Goal: Transaction & Acquisition: Purchase product/service

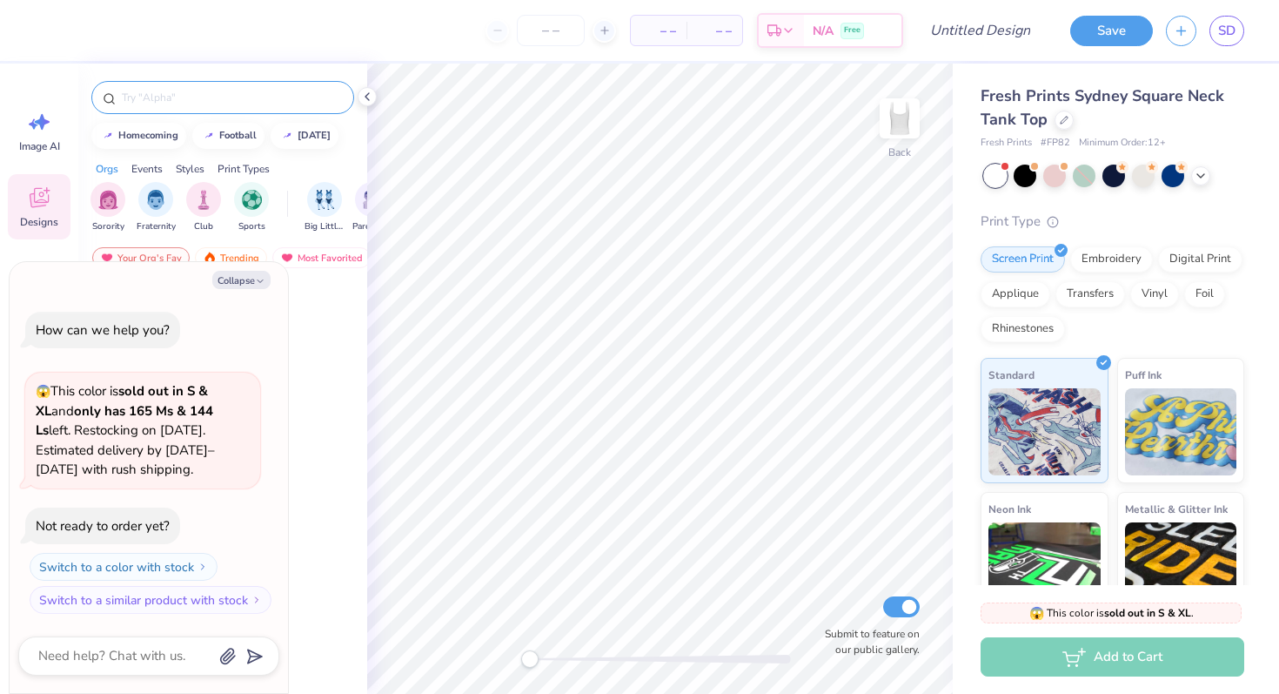
click at [226, 101] on input "text" at bounding box center [231, 97] width 223 height 17
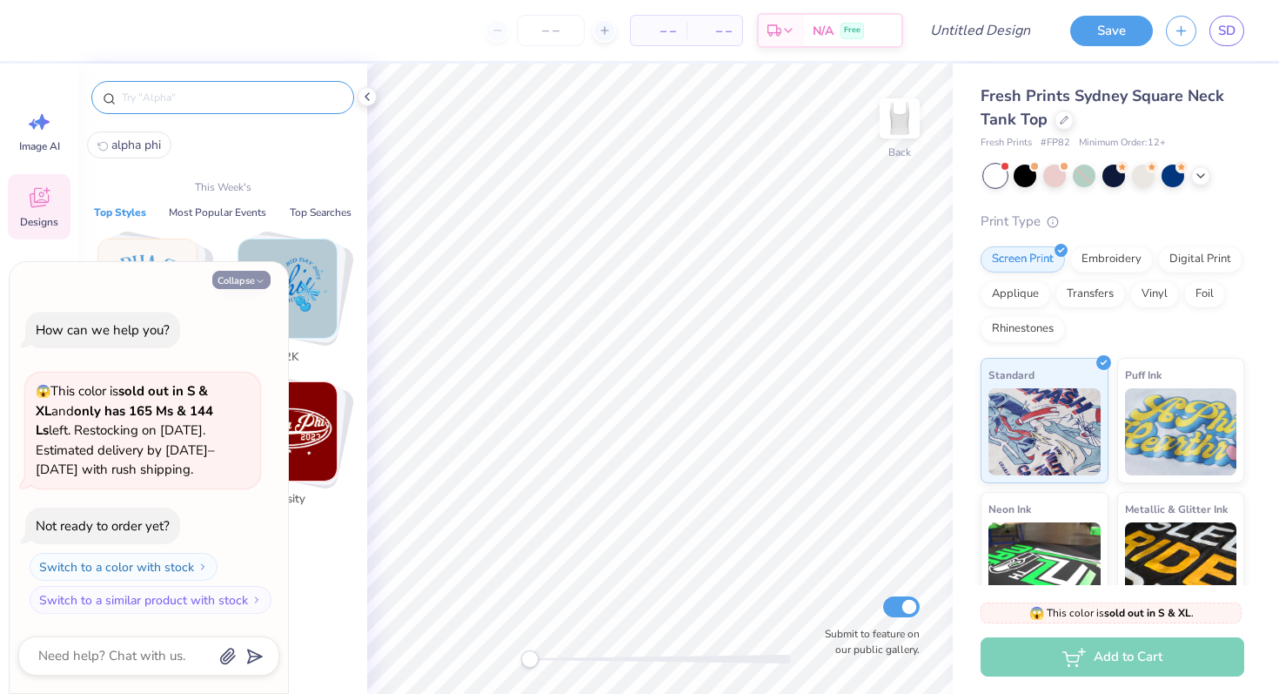
click at [234, 279] on button "Collapse" at bounding box center [241, 280] width 58 height 18
type textarea "x"
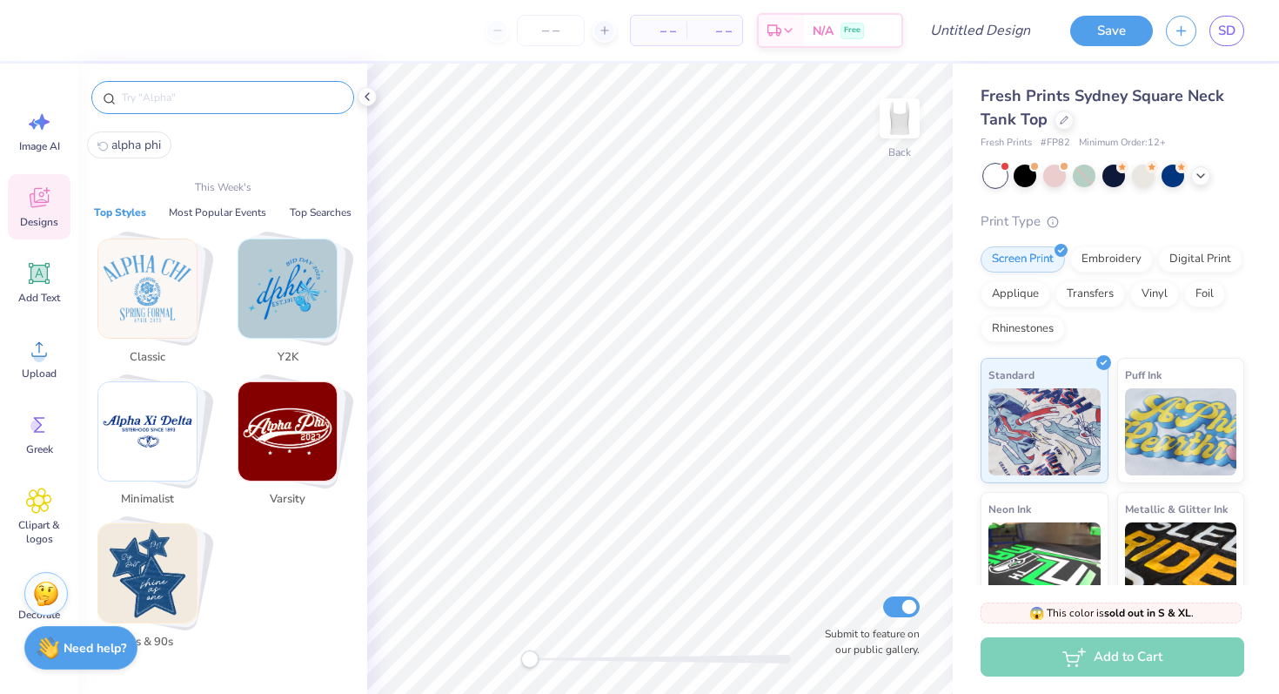
click at [144, 104] on input "text" at bounding box center [231, 97] width 223 height 17
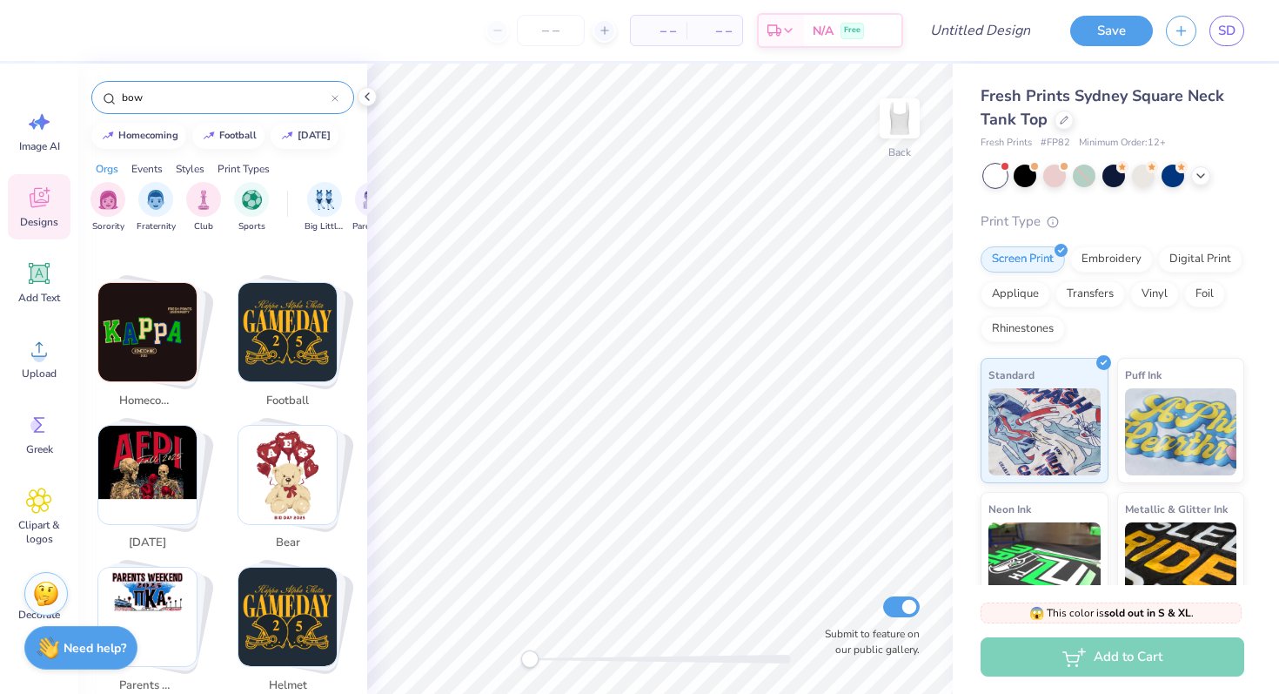
scroll to position [311, 0]
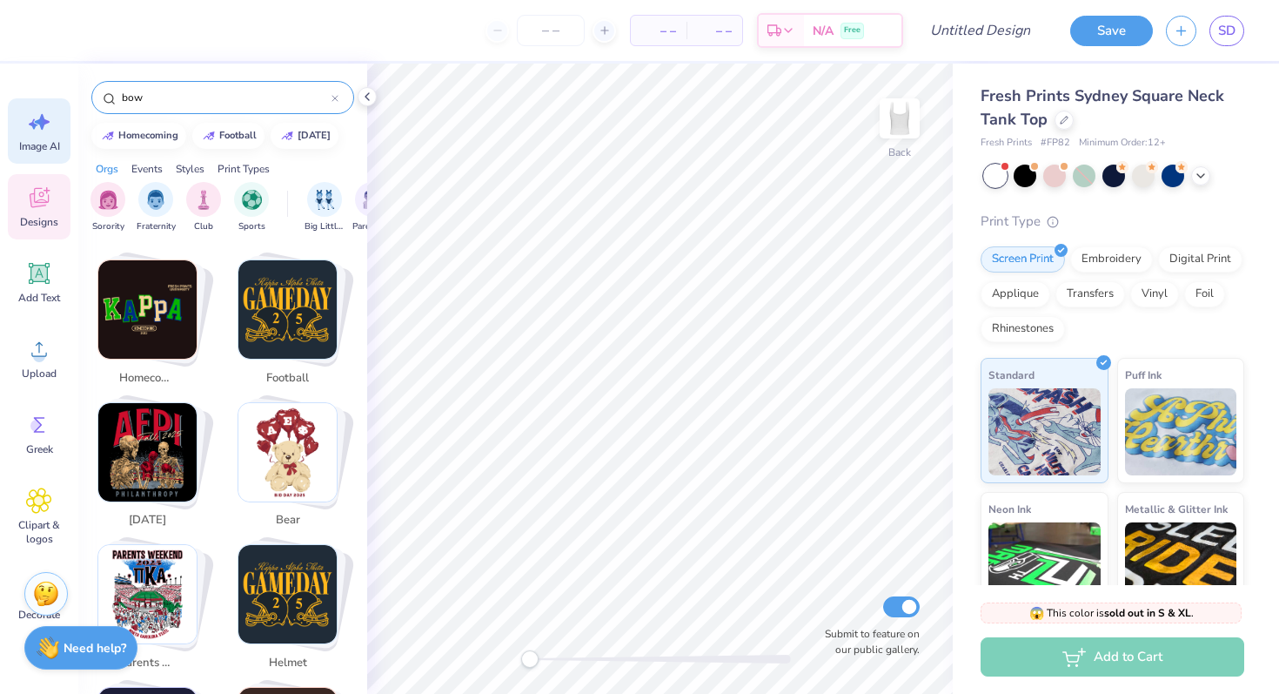
type input "bow"
click at [38, 120] on icon at bounding box center [42, 122] width 15 height 16
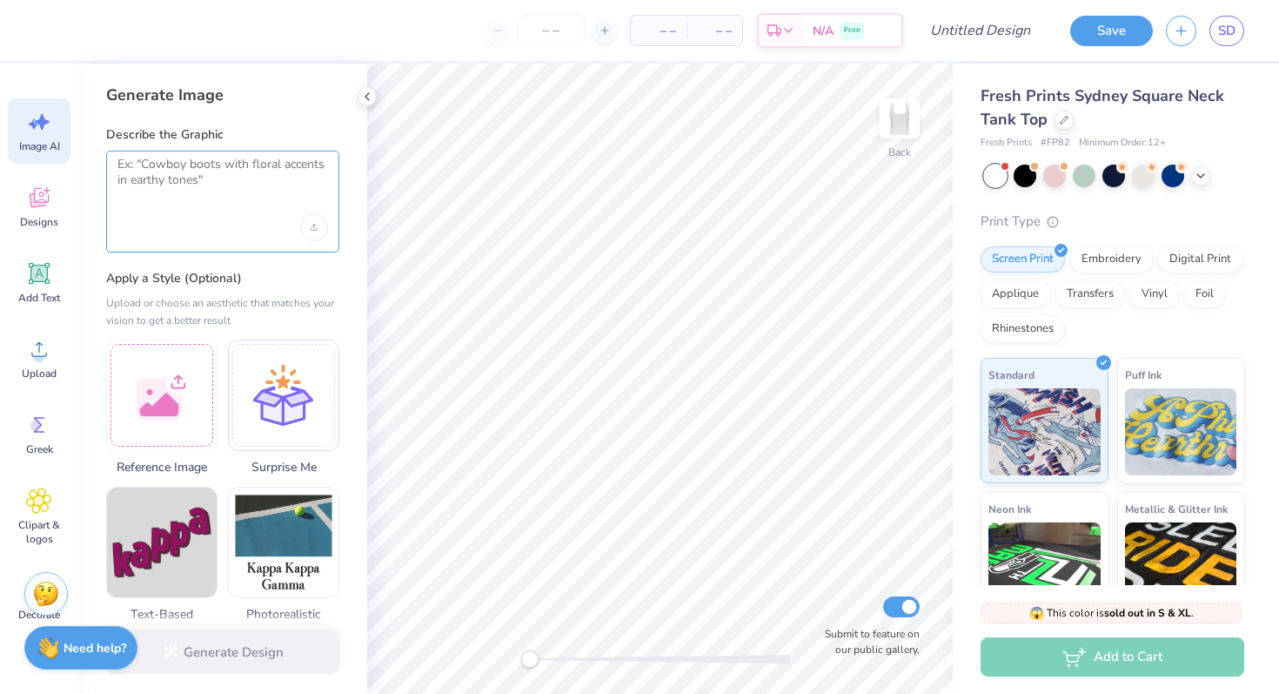
click at [151, 182] on textarea at bounding box center [222, 179] width 211 height 44
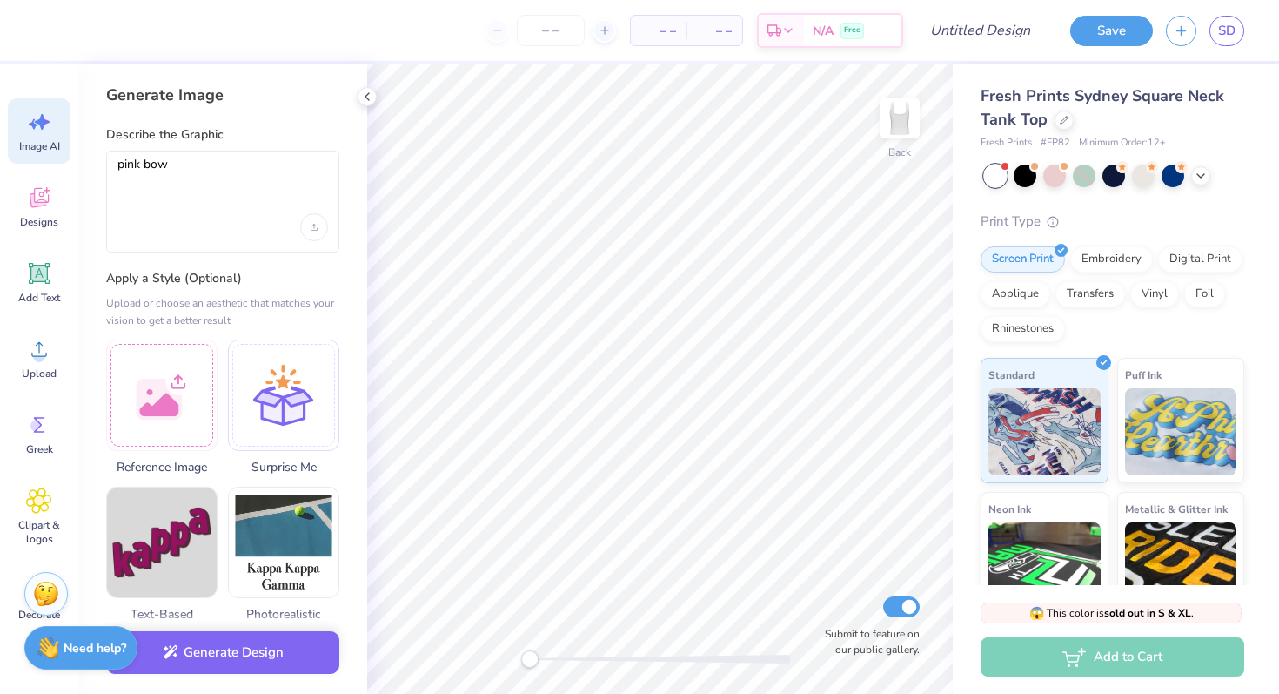
click at [279, 265] on div "Generate Image Describe the Graphic pink bow Apply a Style (Optional) Upload or…" at bounding box center [222, 379] width 289 height 630
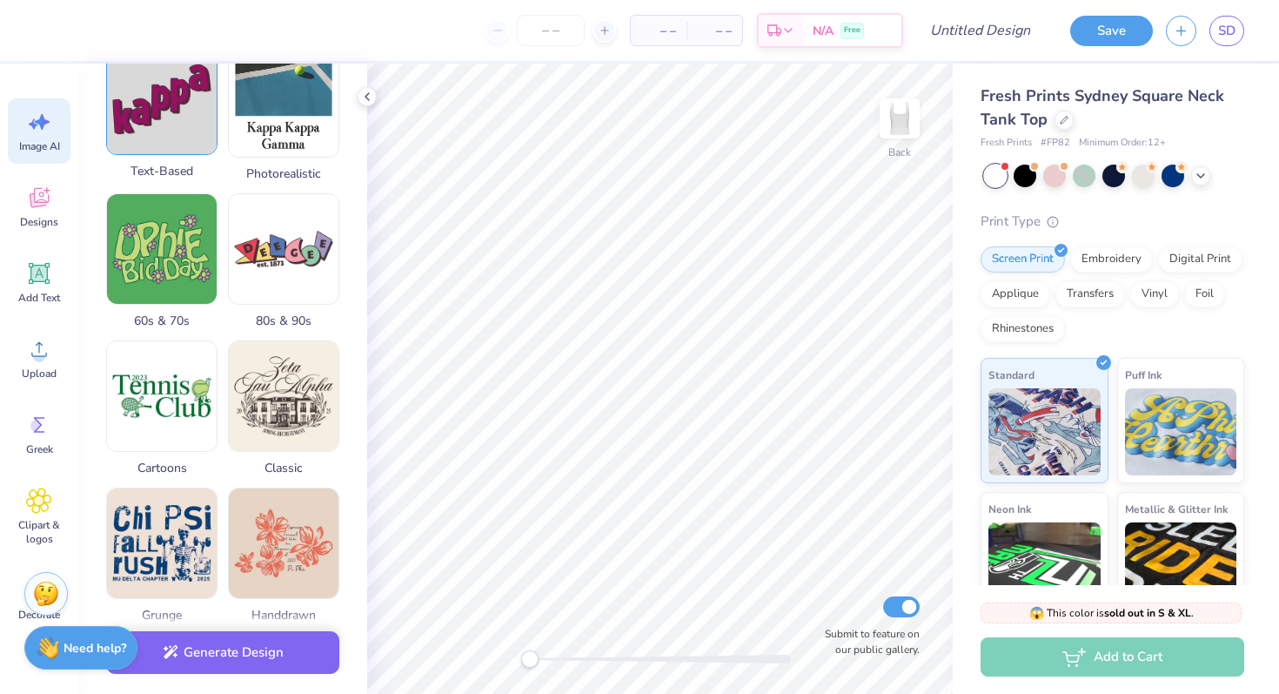
scroll to position [469, 0]
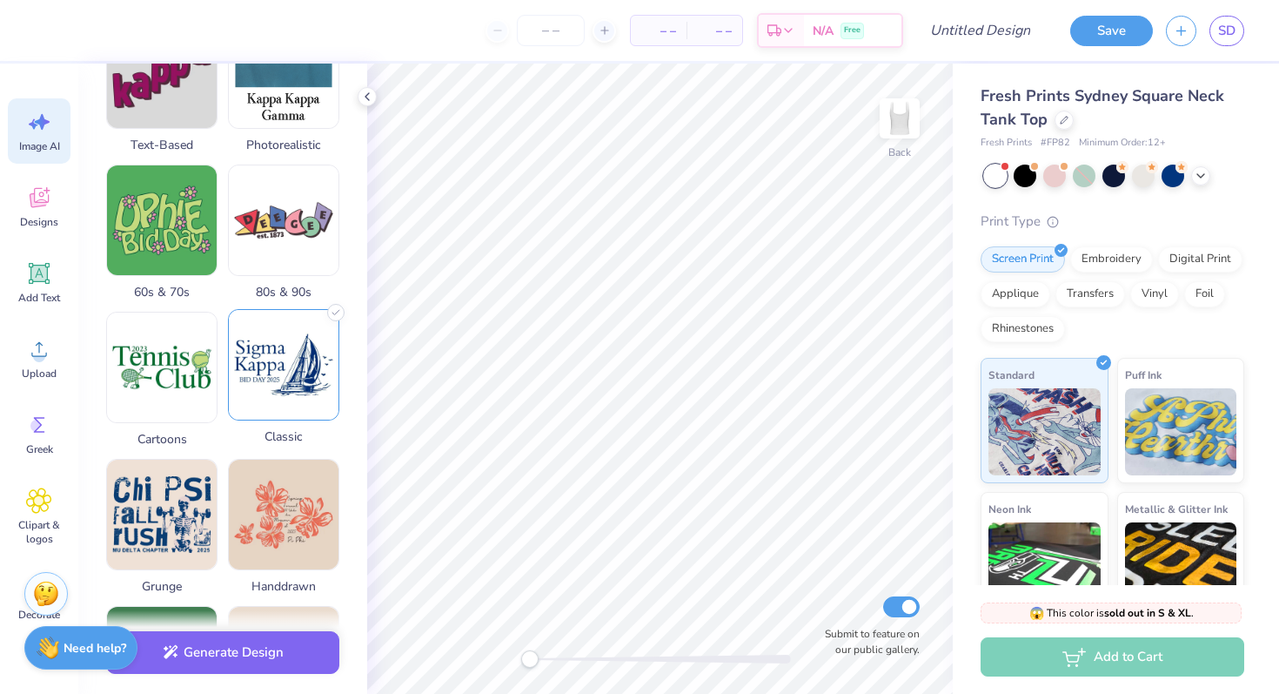
click at [282, 351] on img at bounding box center [284, 365] width 110 height 110
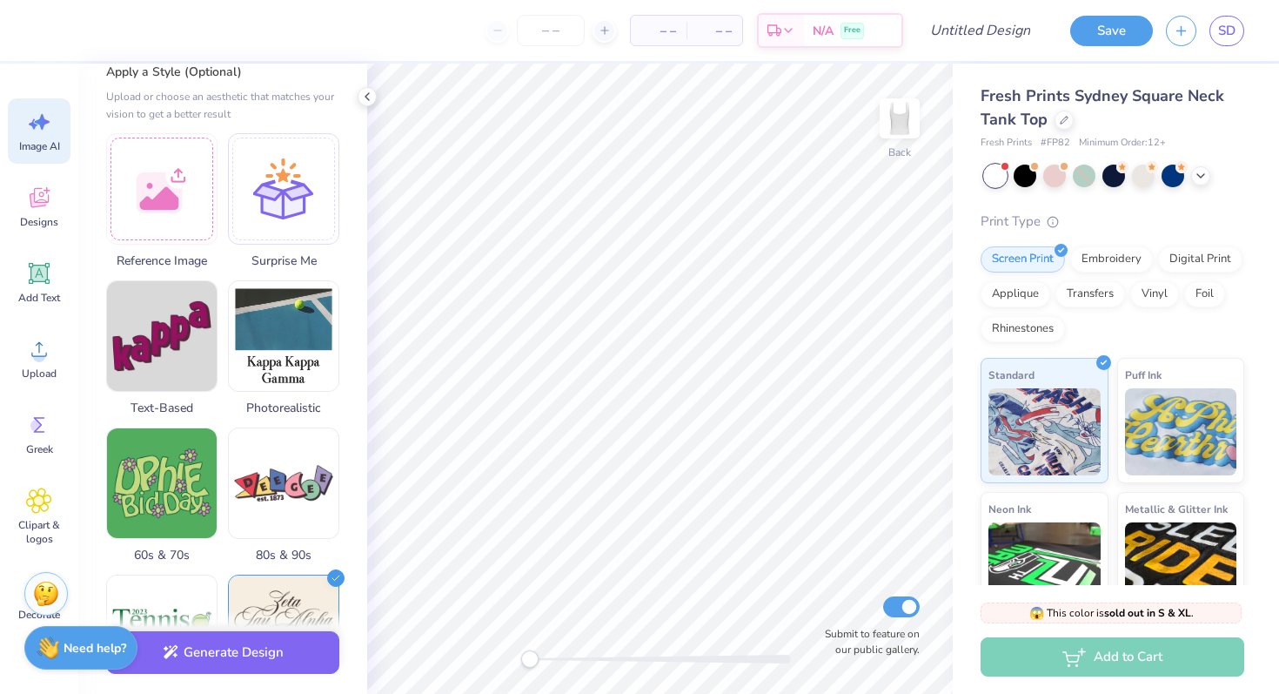
scroll to position [0, 0]
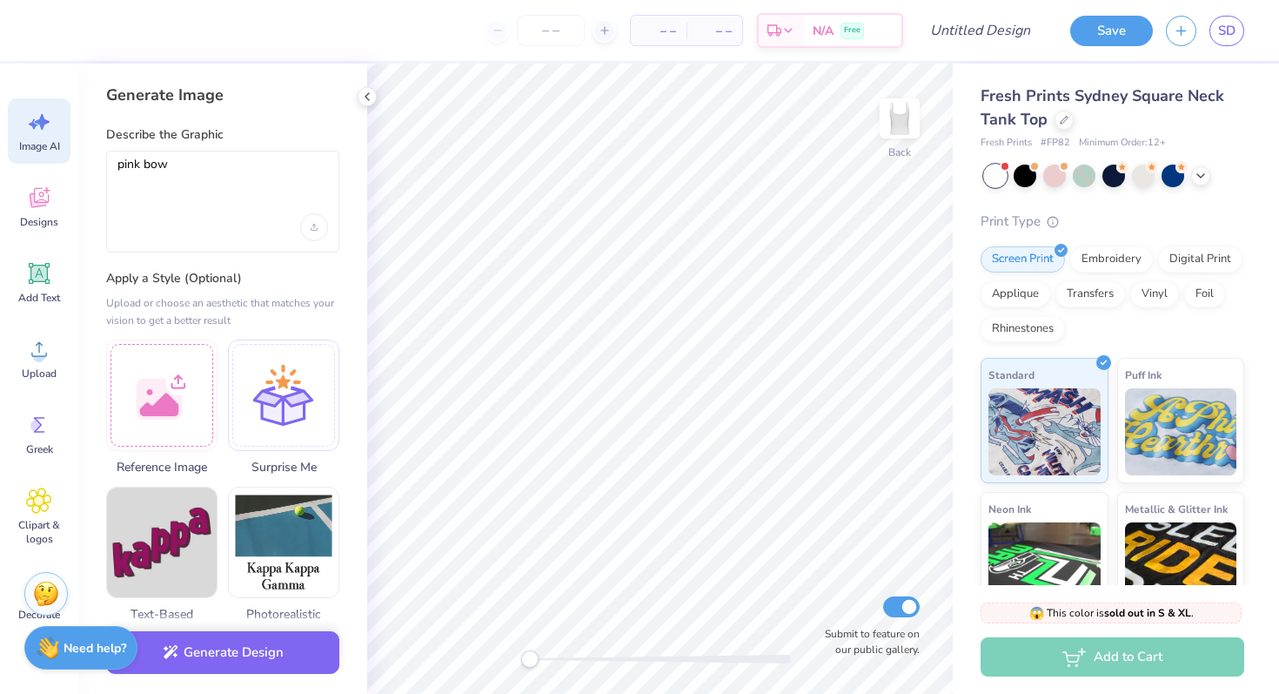
click at [117, 164] on div "pink bow" at bounding box center [222, 202] width 233 height 102
click at [118, 166] on textarea "pink bow" at bounding box center [222, 179] width 211 height 44
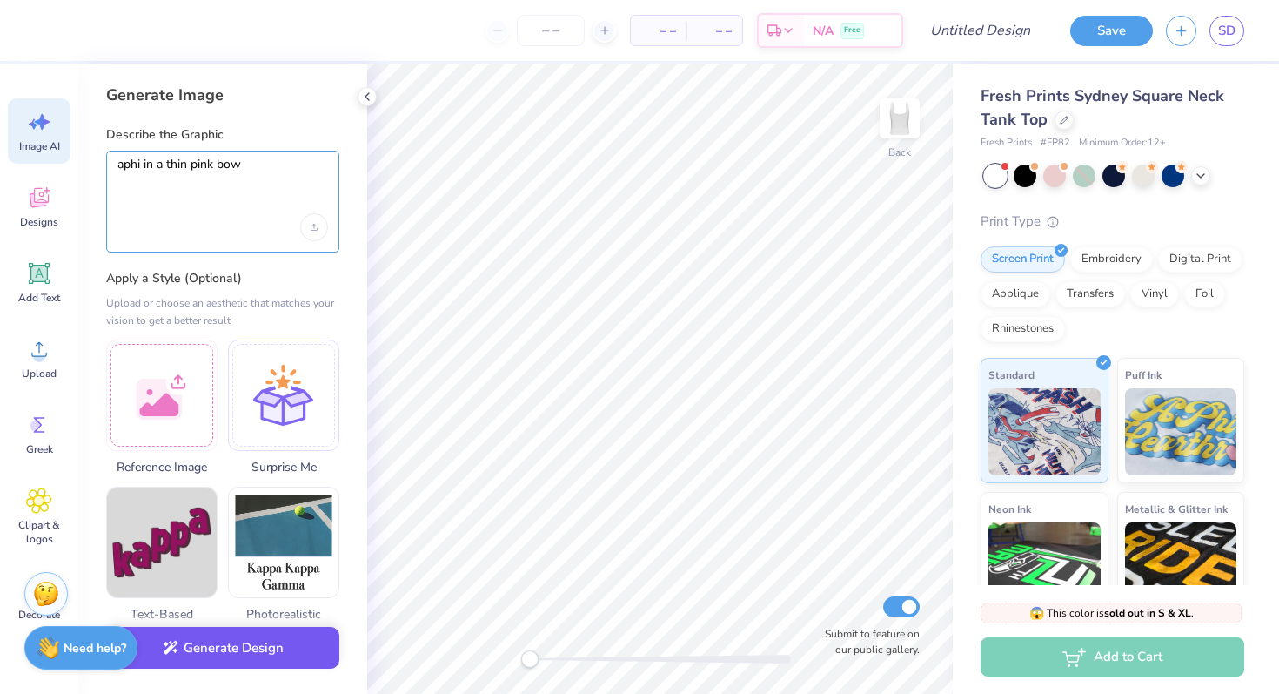
type textarea "aphi in a thin pink bow"
click at [243, 647] on button "Generate Design" at bounding box center [222, 648] width 233 height 43
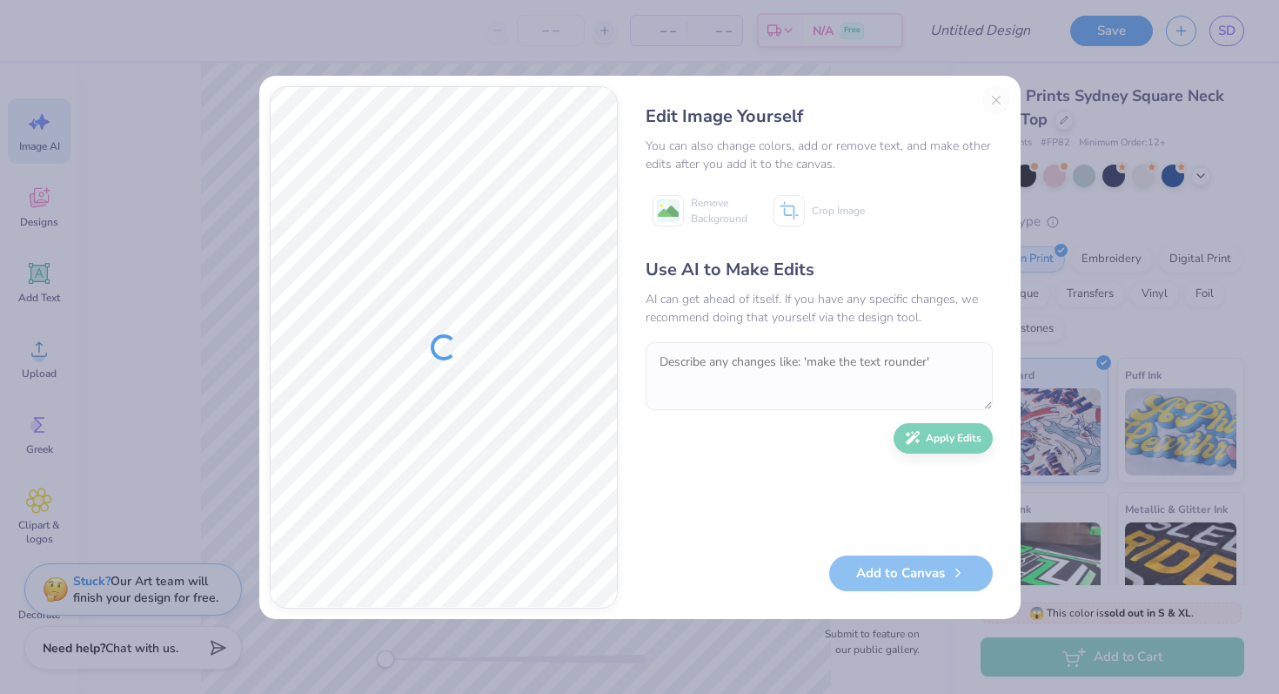
click at [989, 98] on div "Edit Image Yourself You can also change colors, add or remove text, and make ot…" at bounding box center [819, 347] width 382 height 522
click at [1010, 100] on div "Edit Image Yourself You can also change colors, add or remove text, and make ot…" at bounding box center [639, 347] width 761 height 543
click at [998, 100] on div "Edit Image Yourself You can also change colors, add or remove text, and make ot…" at bounding box center [819, 347] width 382 height 522
click at [992, 98] on div "Edit Image Yourself You can also change colors, add or remove text, and make ot…" at bounding box center [819, 347] width 382 height 522
click at [1038, 204] on div "Edit Image Yourself You can also change colors, add or remove text, and make ot…" at bounding box center [639, 347] width 1279 height 694
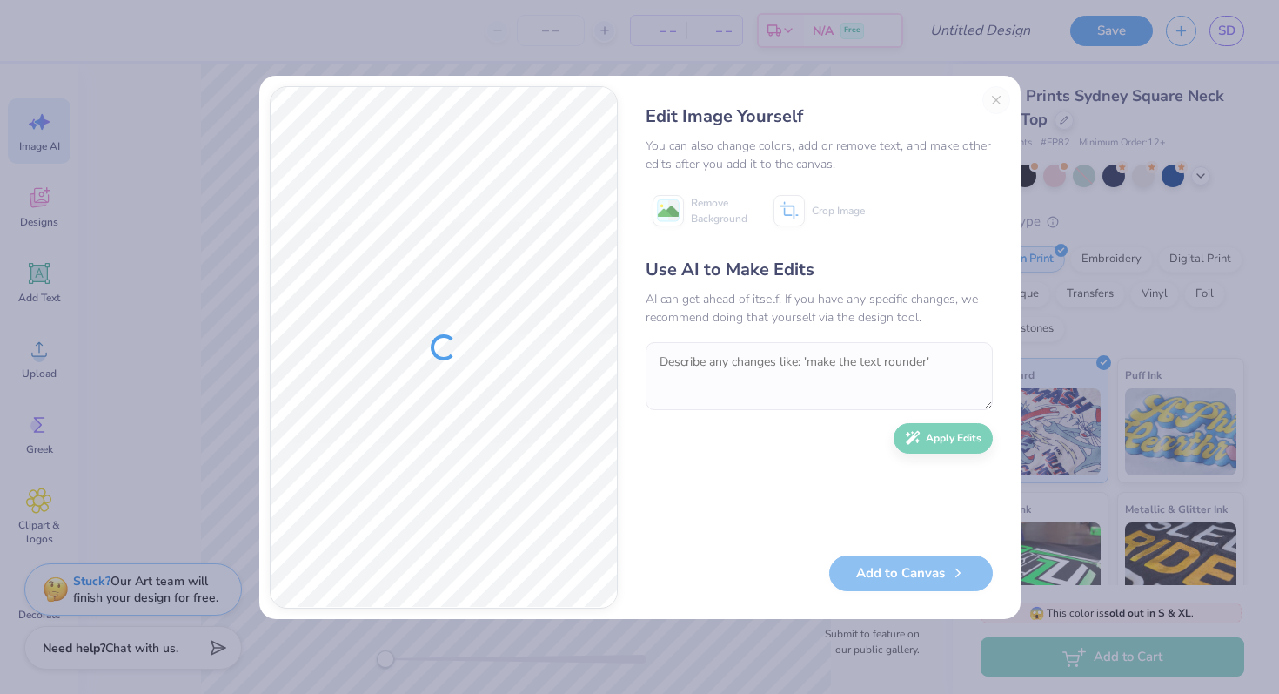
click at [1131, 204] on div "Edit Image Yourself You can also change colors, add or remove text, and make ot…" at bounding box center [639, 347] width 1279 height 694
click at [441, 215] on div at bounding box center [444, 347] width 346 height 520
click at [1000, 99] on div "Edit Image Yourself You can also change colors, add or remove text, and make ot…" at bounding box center [819, 347] width 382 height 522
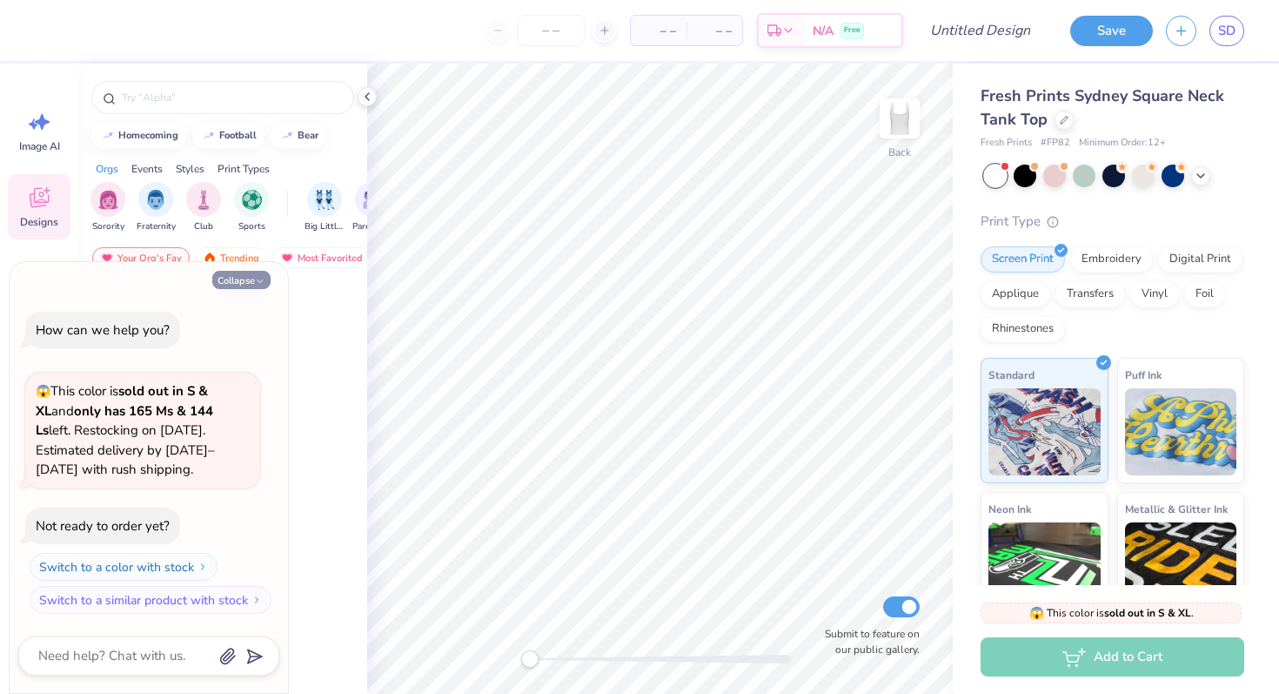
click at [239, 276] on button "Collapse" at bounding box center [241, 280] width 58 height 18
type textarea "x"
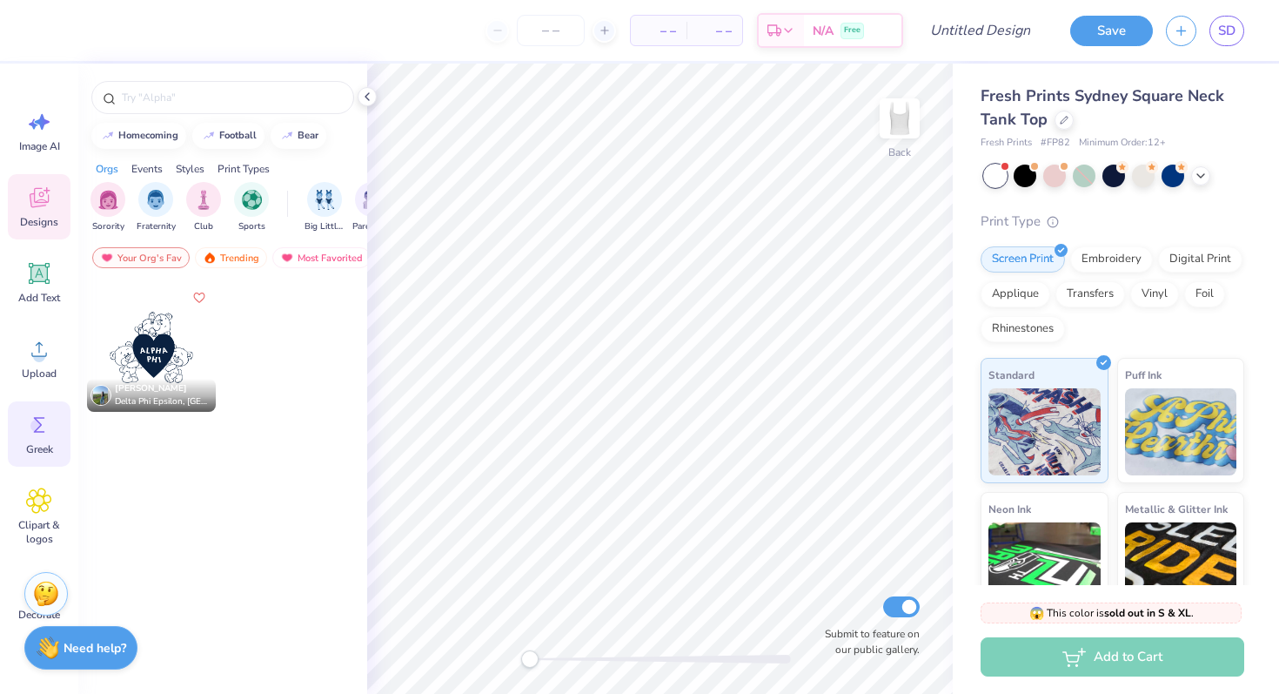
scroll to position [69, 0]
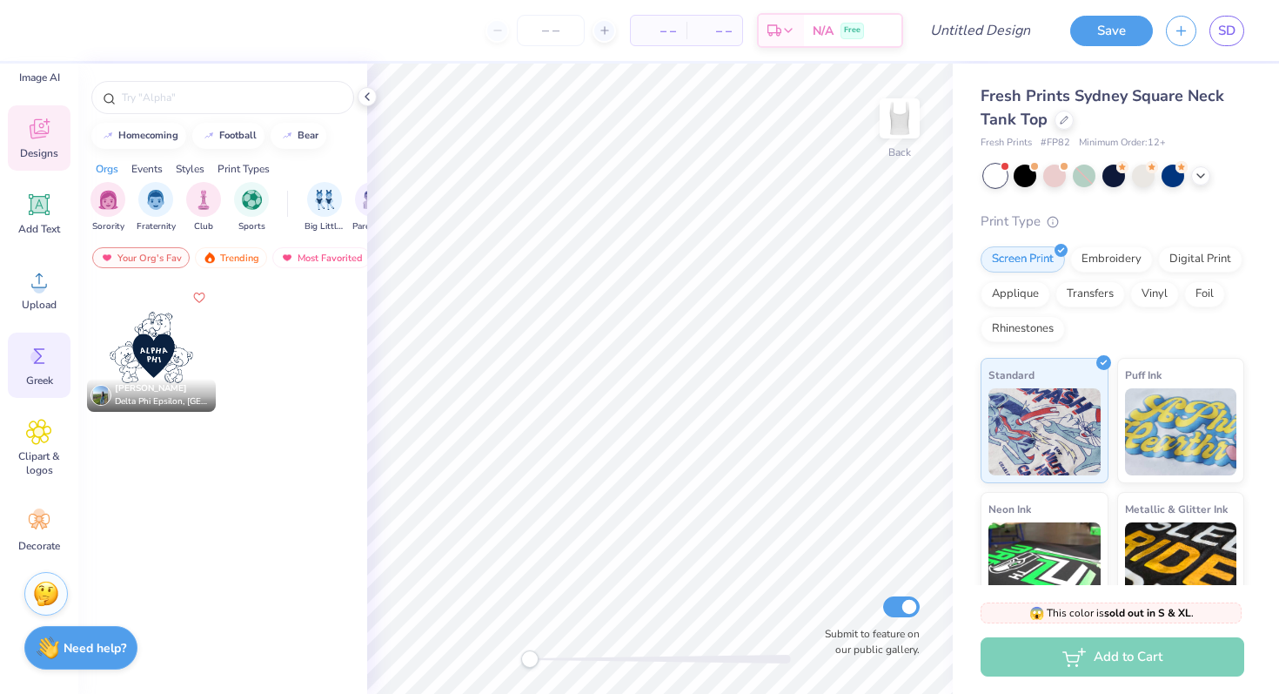
click at [37, 439] on icon at bounding box center [38, 432] width 25 height 26
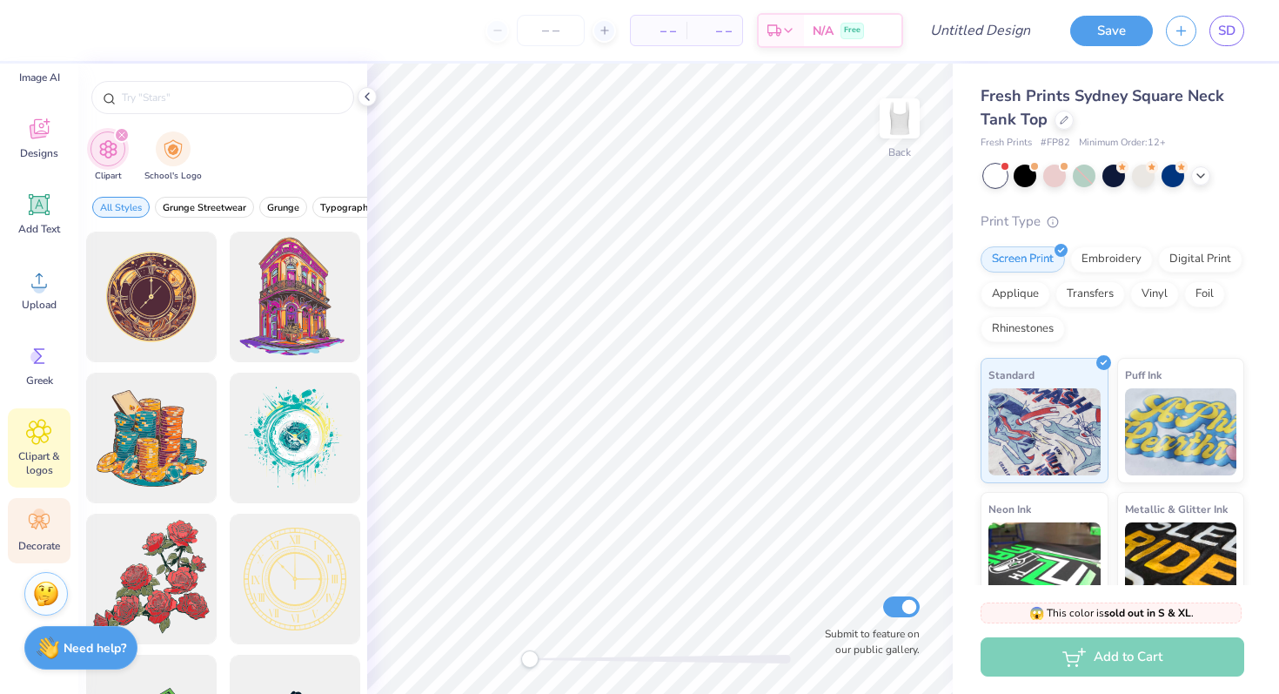
click at [43, 520] on icon at bounding box center [39, 521] width 21 height 16
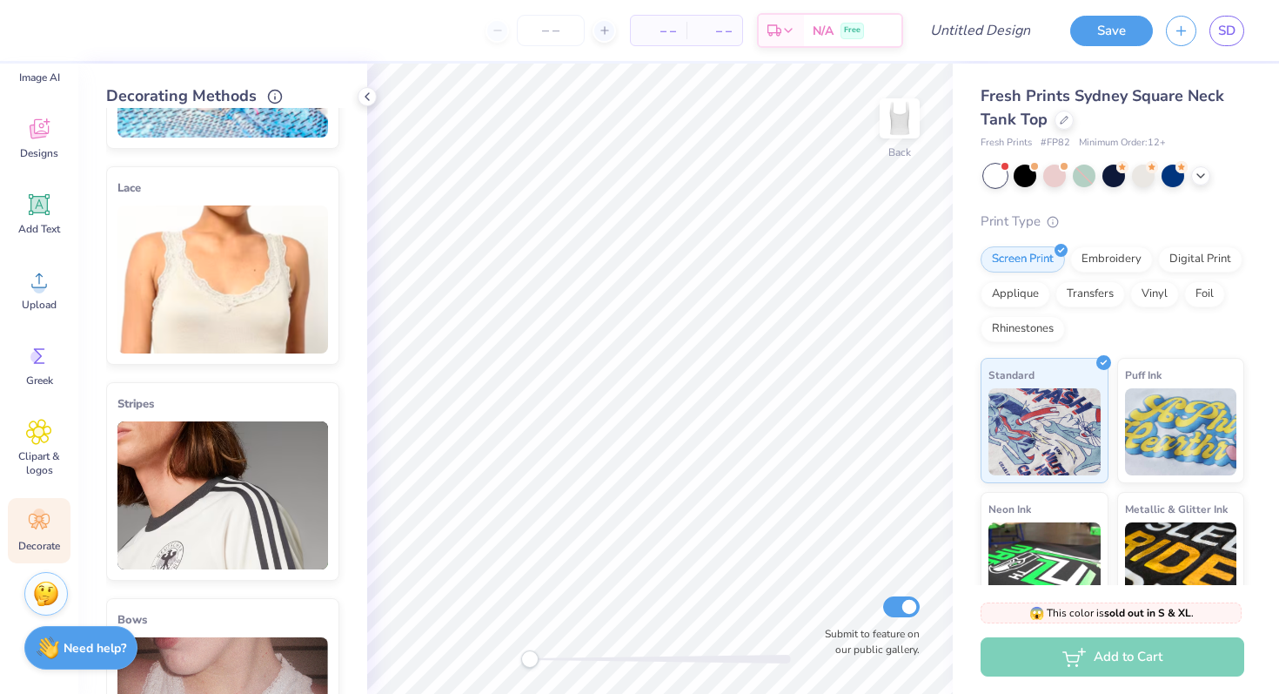
scroll to position [0, 0]
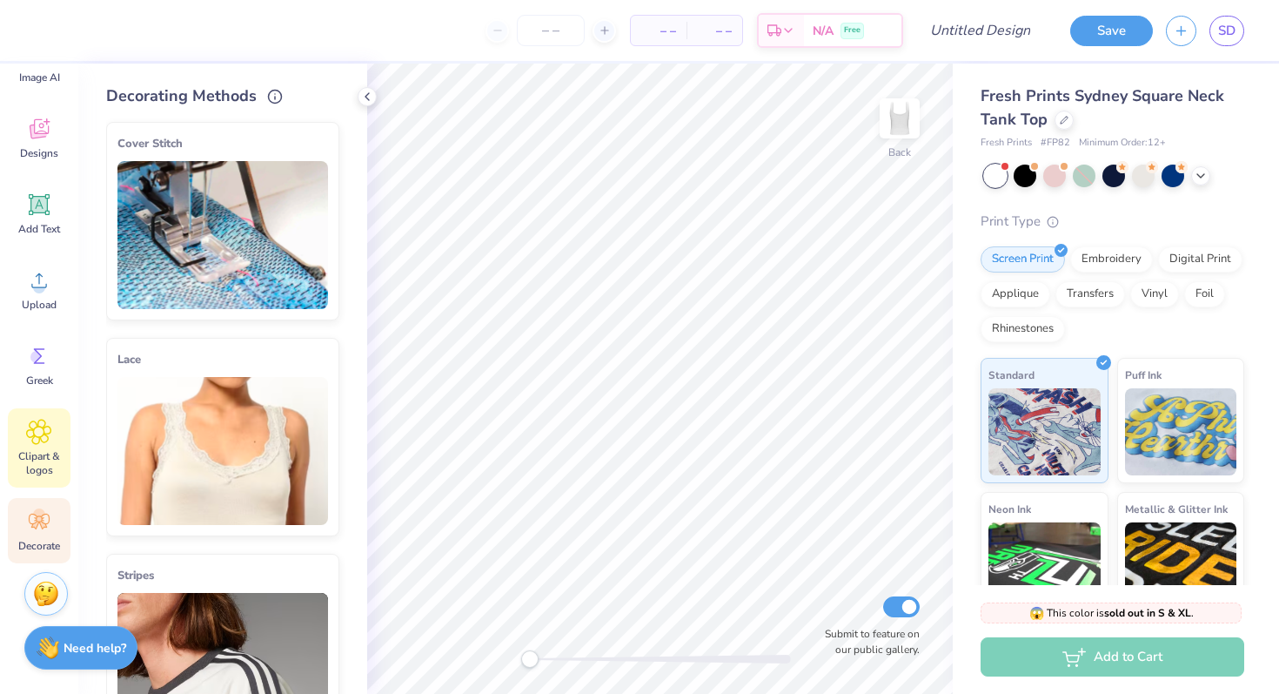
click at [38, 484] on div "Clipart & logos" at bounding box center [39, 447] width 63 height 79
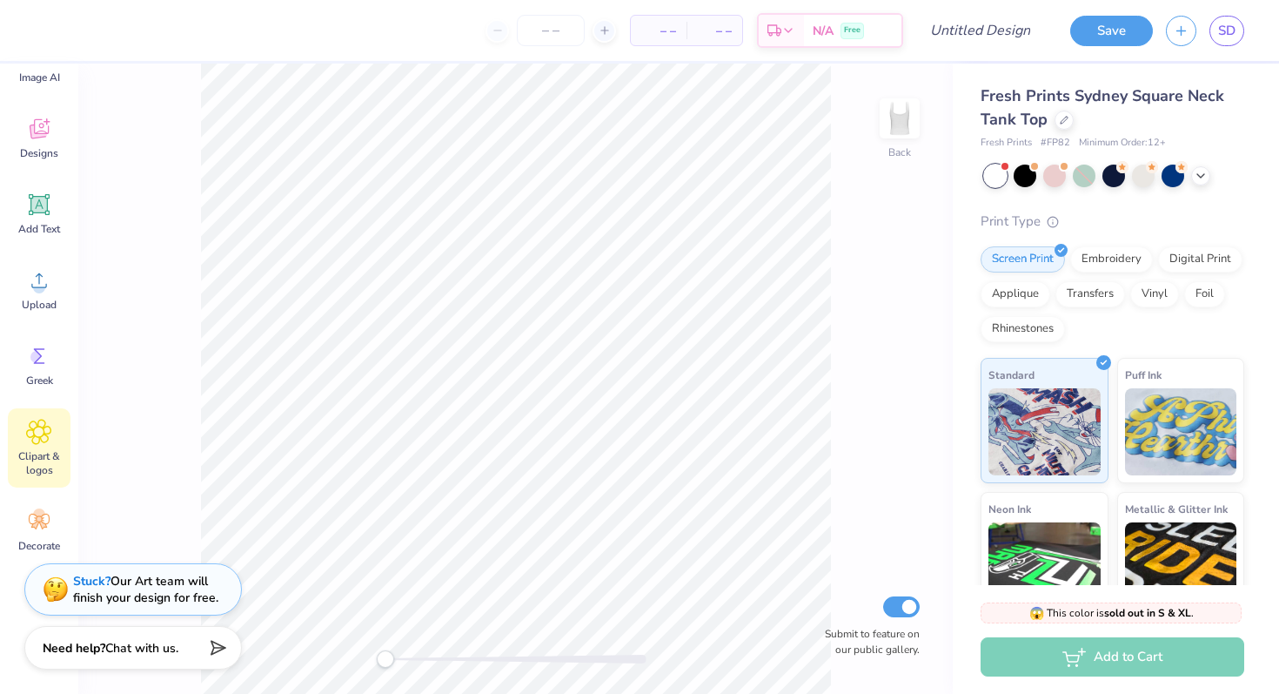
click at [38, 484] on div "Clipart & logos" at bounding box center [39, 447] width 63 height 79
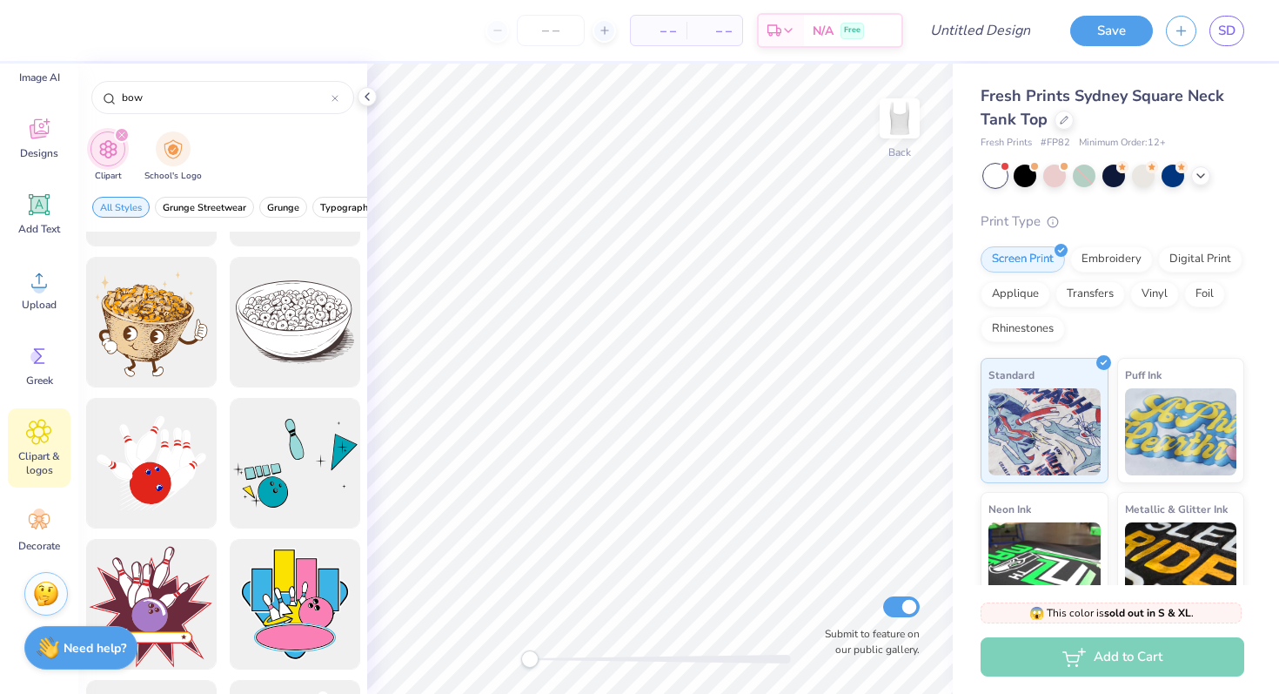
scroll to position [379, 0]
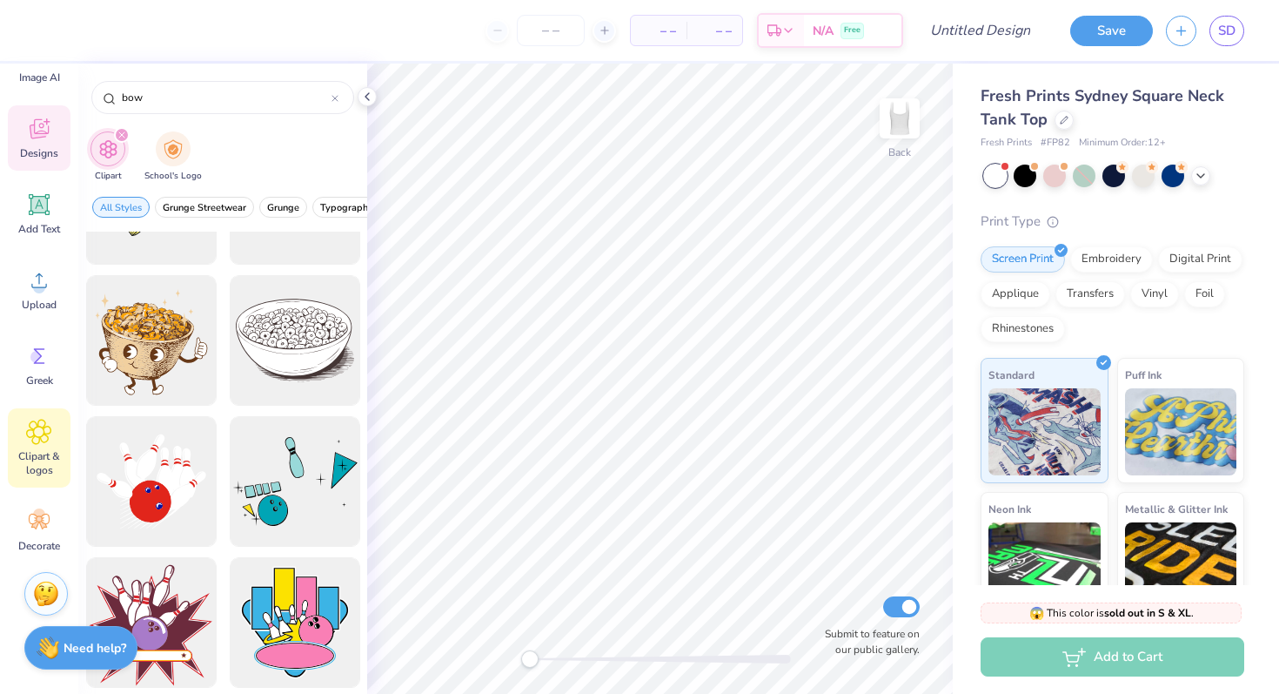
type input "bow"
click at [37, 153] on span "Designs" at bounding box center [39, 153] width 38 height 14
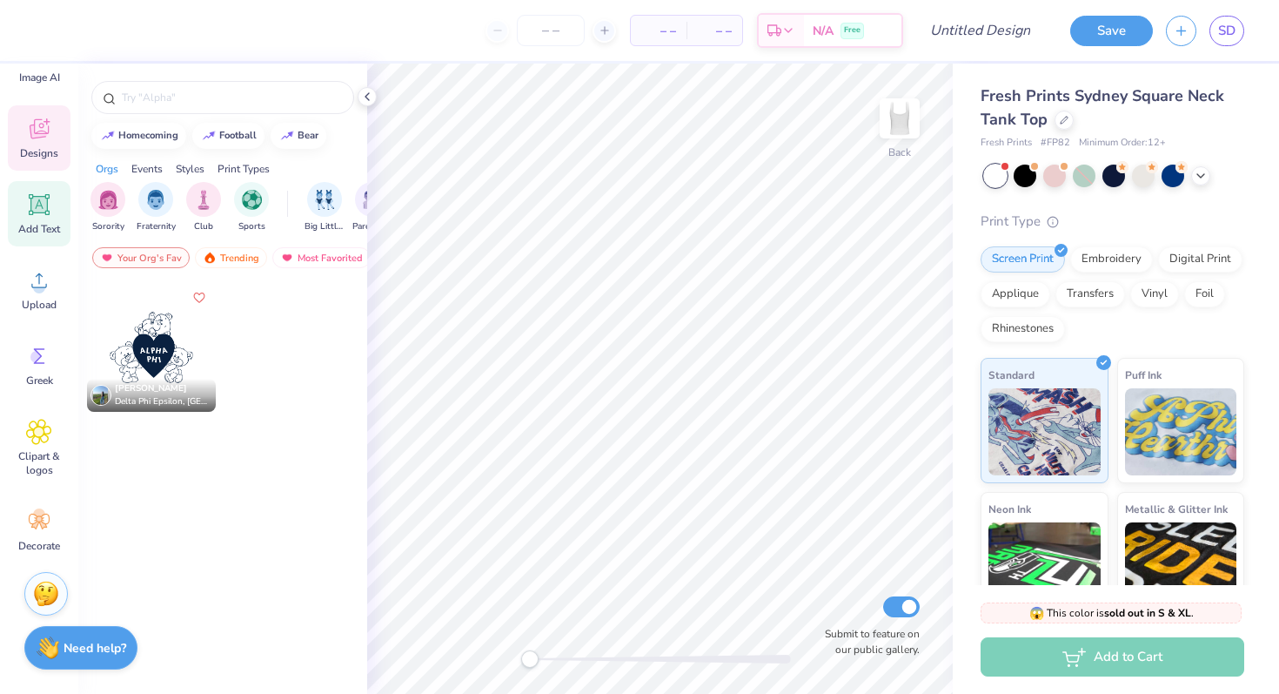
click at [33, 225] on span "Add Text" at bounding box center [39, 229] width 42 height 14
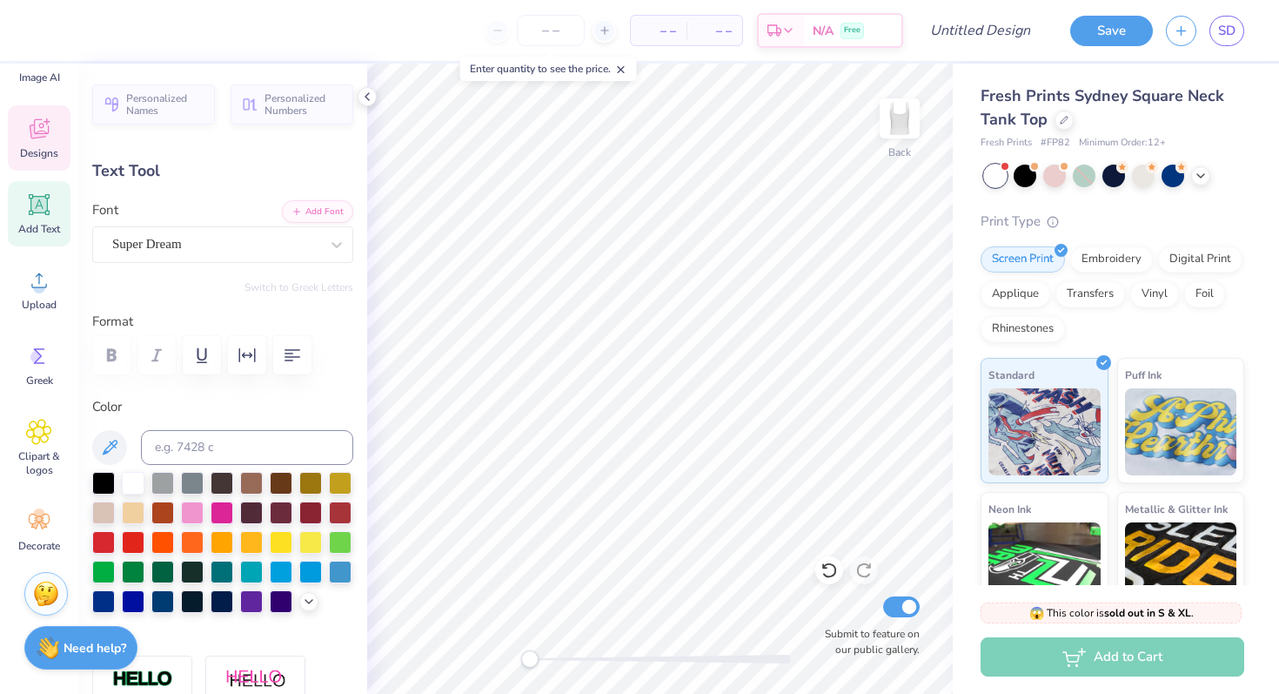
click at [32, 170] on div "Designs" at bounding box center [39, 137] width 63 height 65
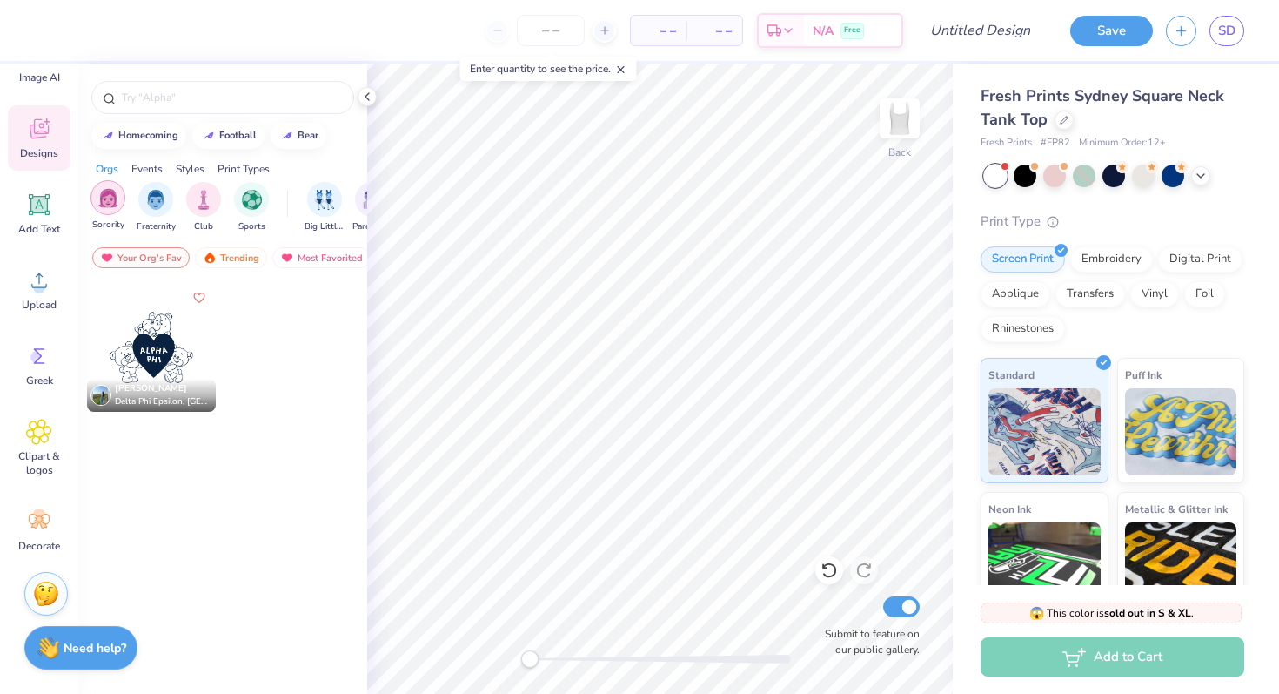
click at [117, 198] on img "filter for Sorority" at bounding box center [108, 198] width 20 height 20
click at [228, 244] on div "Your Org's Fav Trending Most Favorited Newest" at bounding box center [222, 262] width 289 height 40
click at [287, 254] on img at bounding box center [287, 257] width 14 height 12
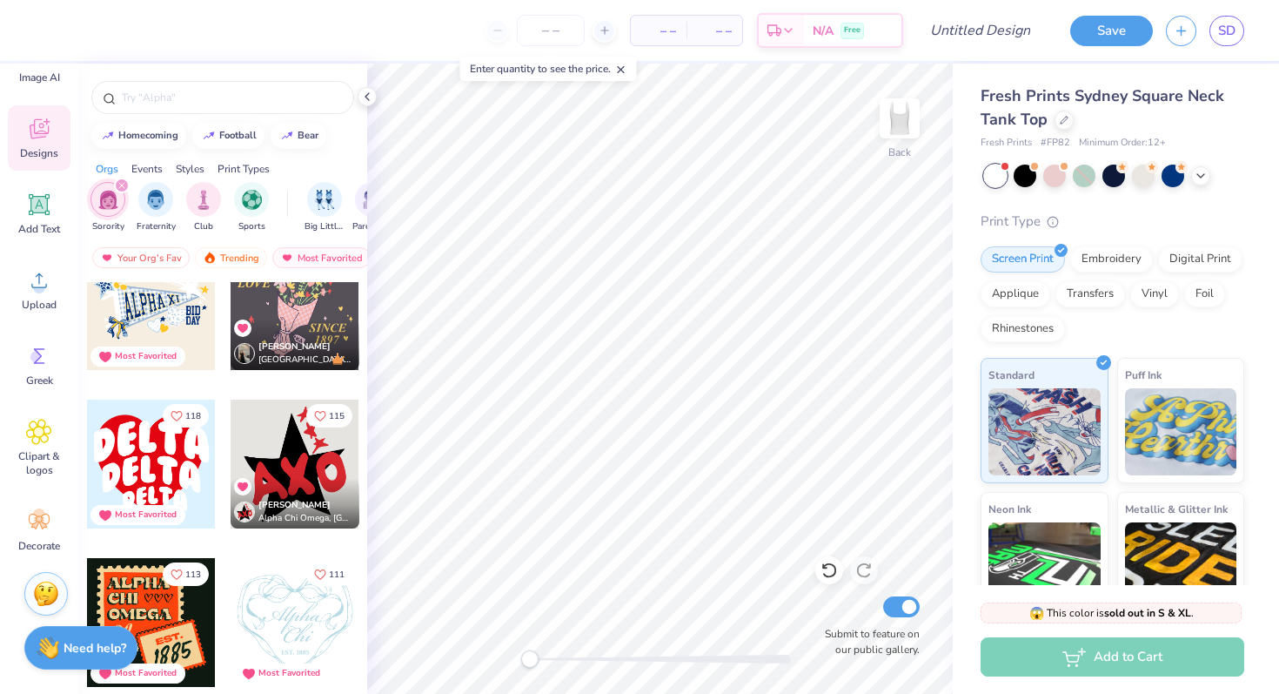
scroll to position [1328, 0]
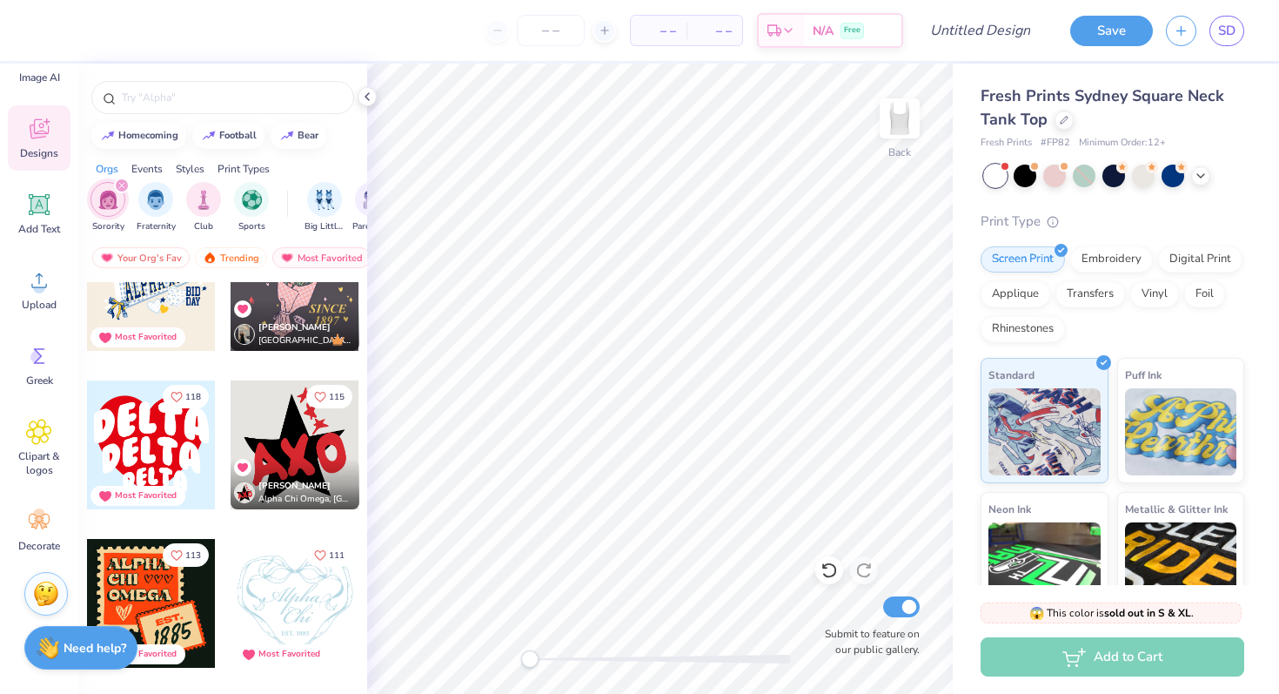
click at [298, 605] on div at bounding box center [295, 603] width 129 height 129
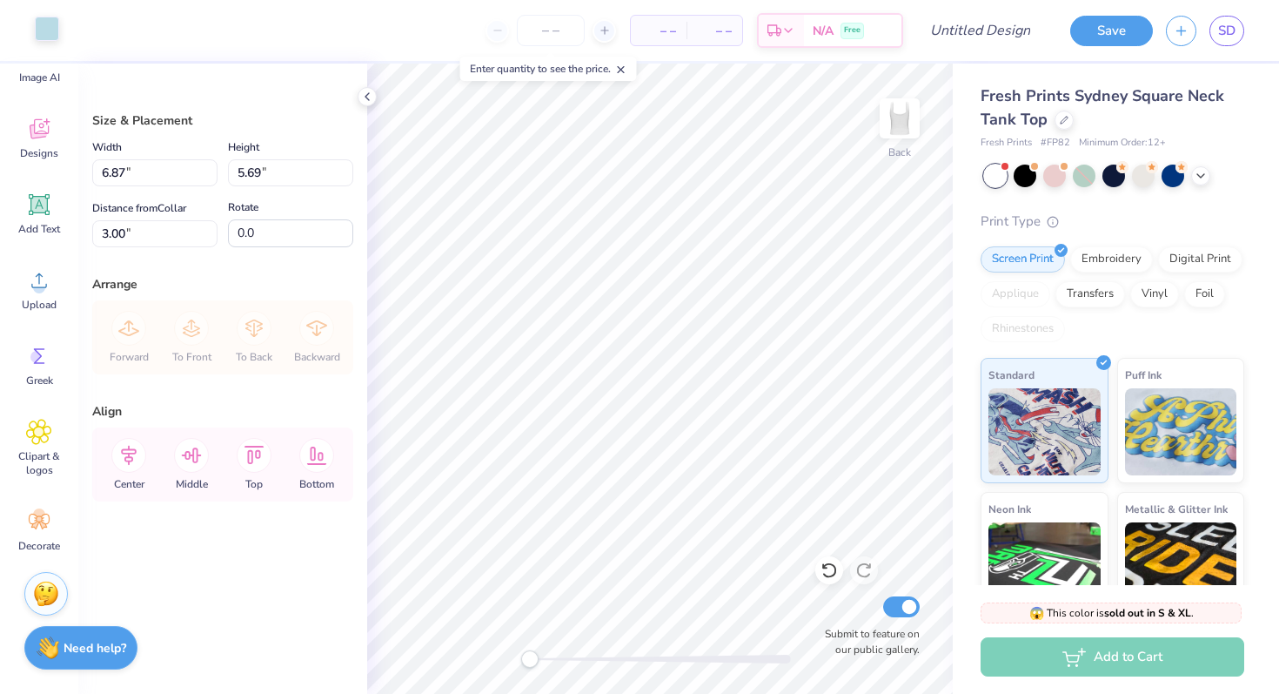
click at [49, 40] on div at bounding box center [47, 29] width 24 height 24
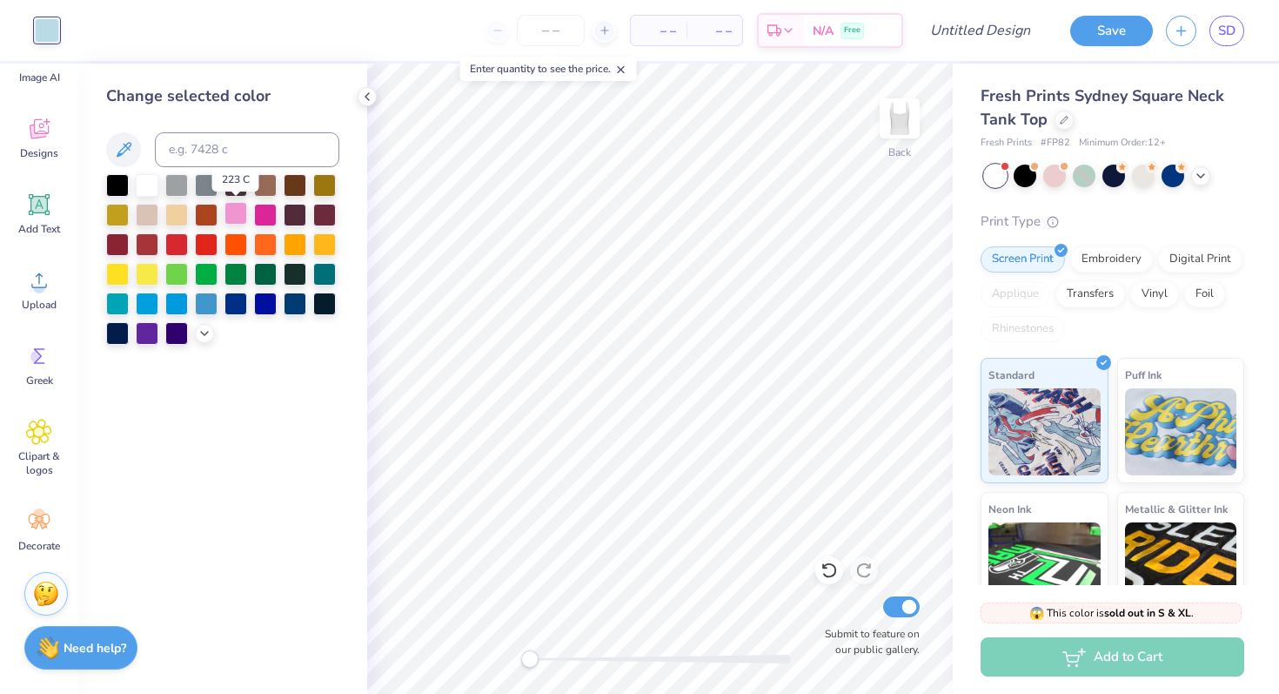
click at [235, 211] on div at bounding box center [236, 213] width 23 height 23
click at [208, 333] on icon at bounding box center [205, 332] width 14 height 14
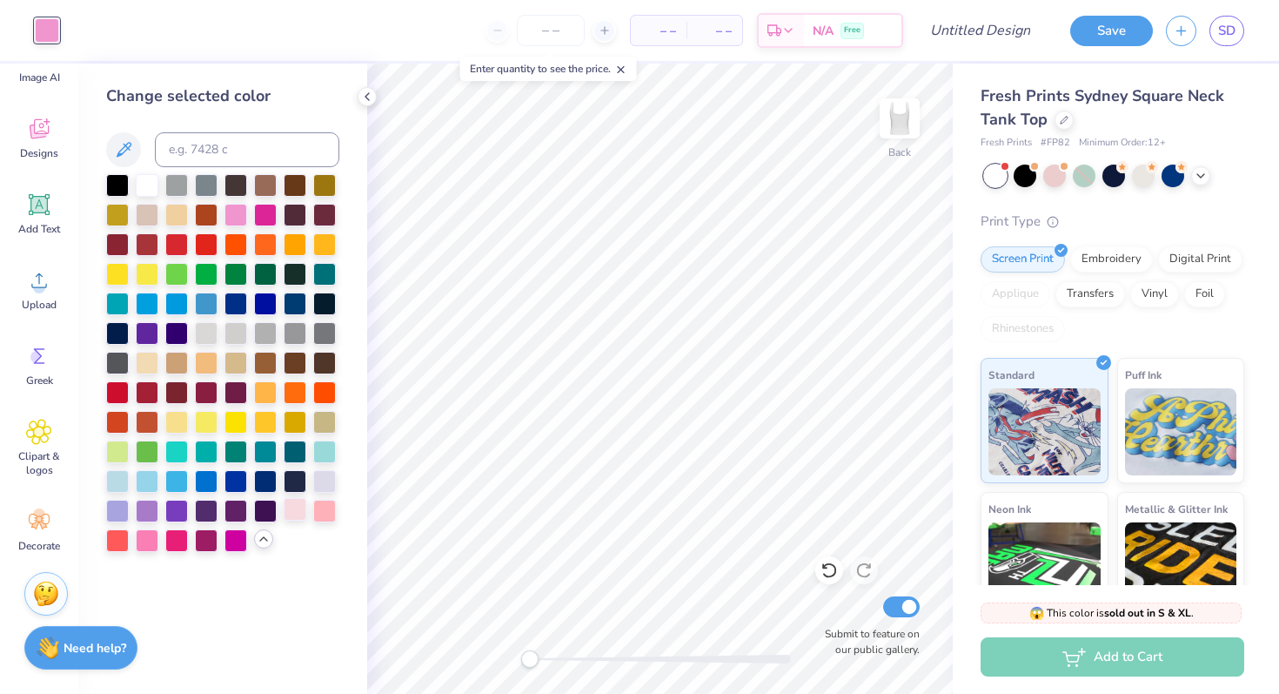
click at [291, 507] on div at bounding box center [295, 509] width 23 height 23
click at [325, 513] on div at bounding box center [324, 509] width 23 height 23
click at [303, 514] on div at bounding box center [295, 509] width 23 height 23
click at [323, 515] on div at bounding box center [324, 509] width 23 height 23
click at [148, 540] on div at bounding box center [147, 538] width 23 height 23
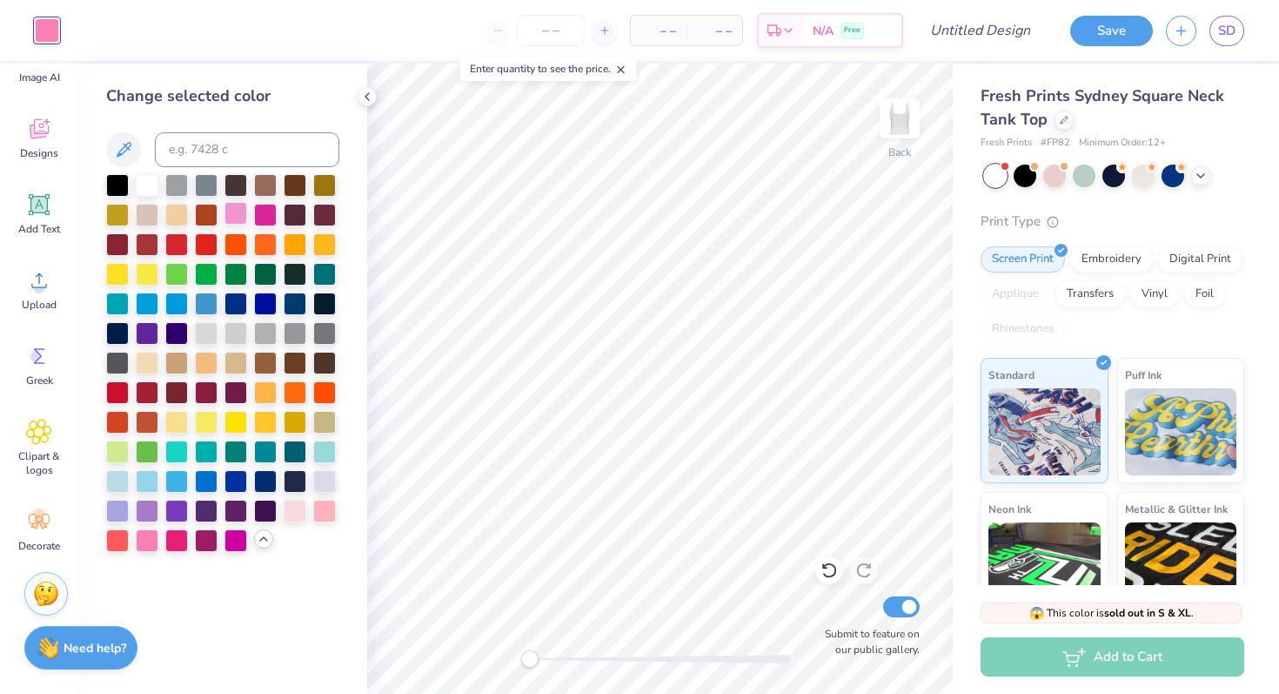
click at [227, 220] on div at bounding box center [236, 213] width 23 height 23
click at [325, 487] on div at bounding box center [324, 479] width 23 height 23
click at [312, 496] on div at bounding box center [222, 363] width 233 height 378
click at [308, 506] on div at bounding box center [222, 363] width 233 height 378
click at [305, 506] on div at bounding box center [295, 509] width 23 height 23
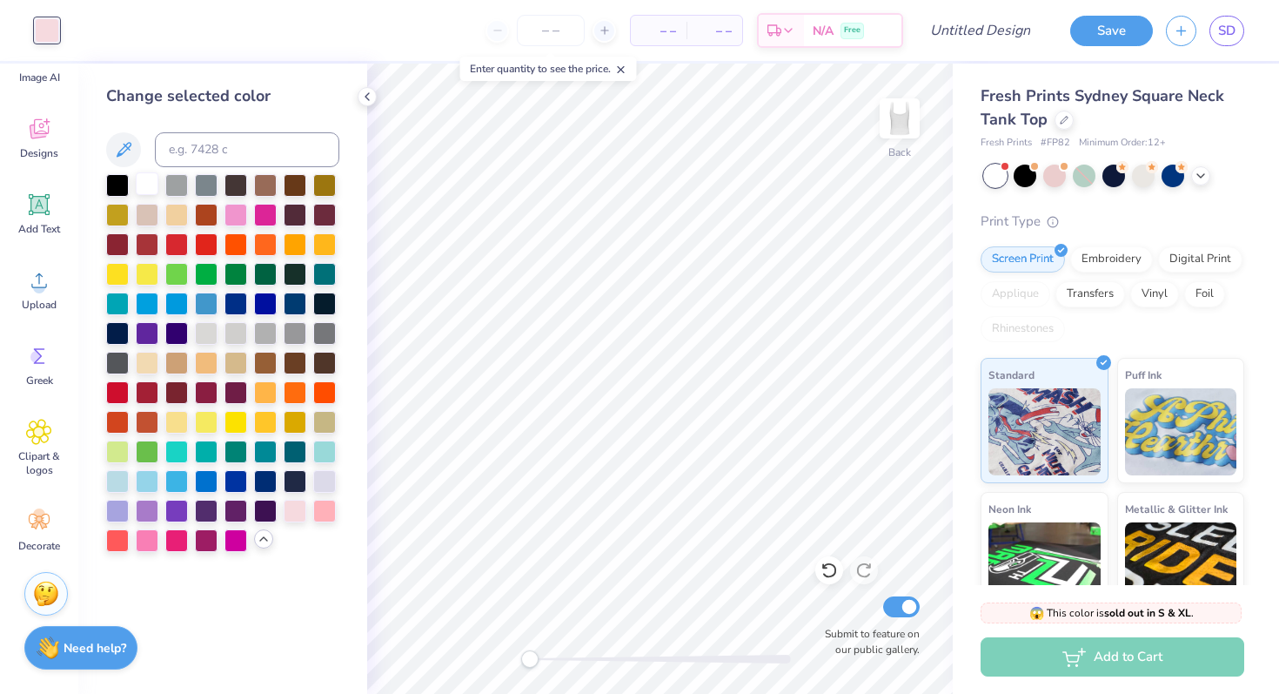
click at [154, 190] on div at bounding box center [147, 183] width 23 height 23
click at [1063, 169] on span at bounding box center [1064, 165] width 10 height 10
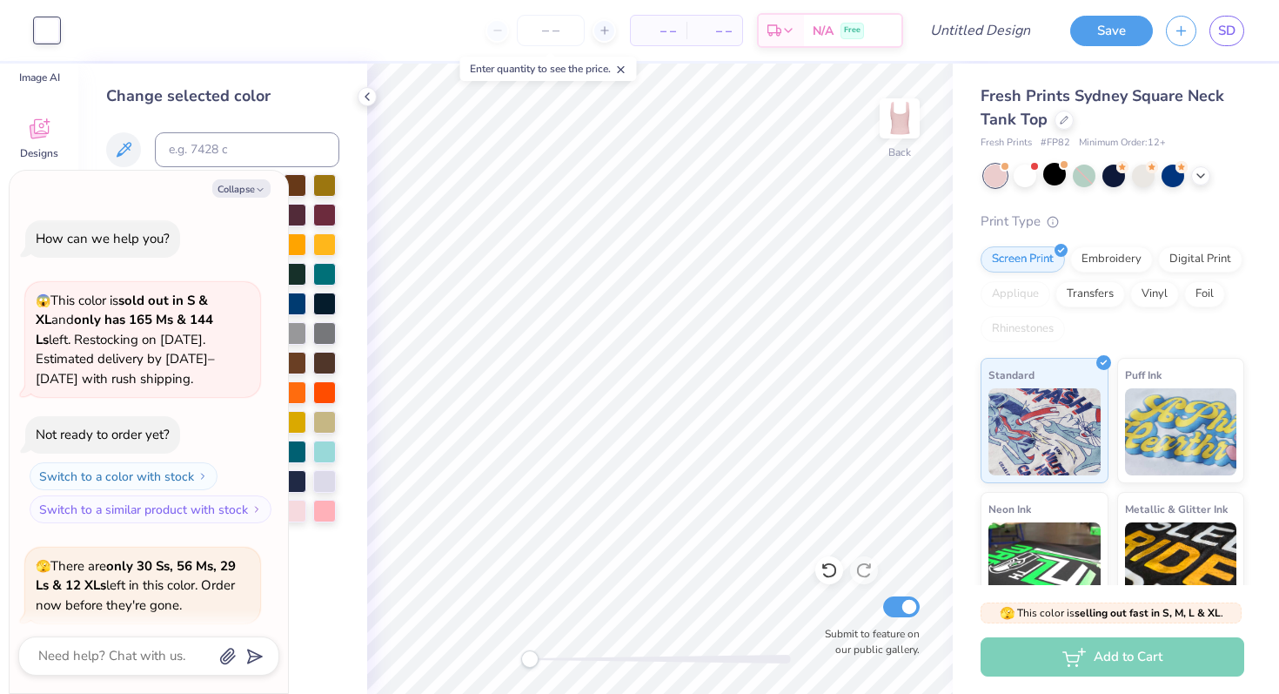
scroll to position [135, 0]
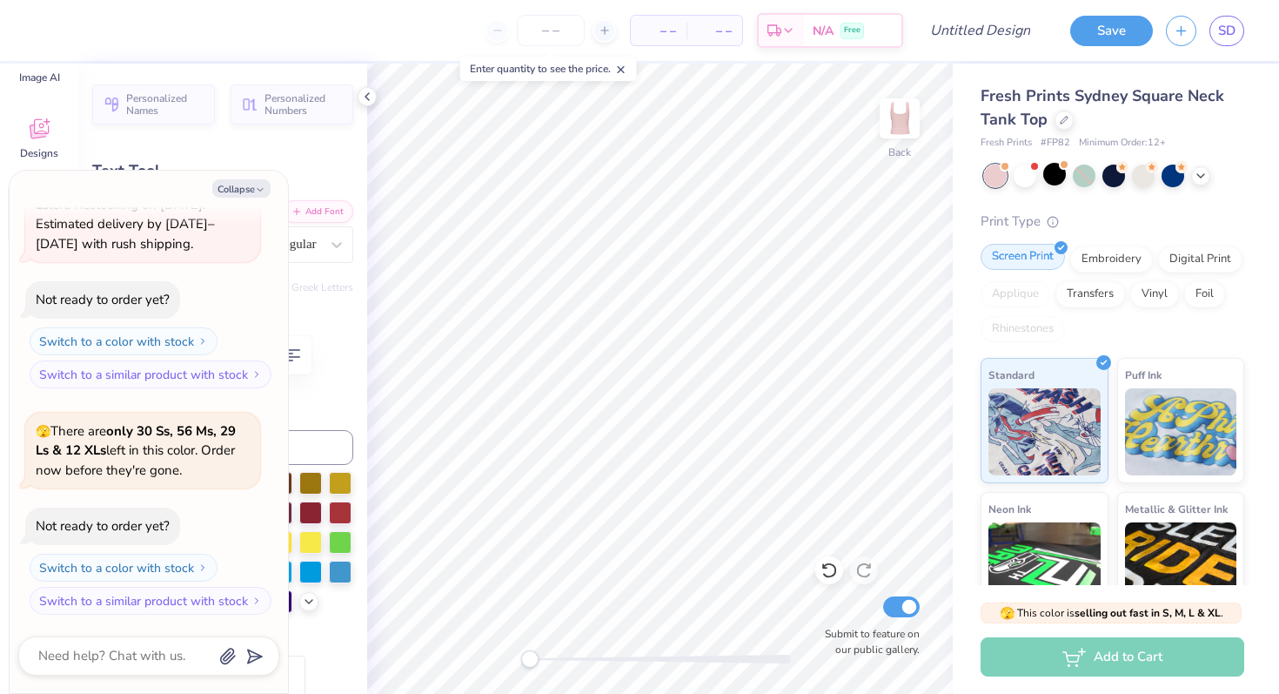
type textarea "x"
type textarea "hi"
type textarea "x"
type textarea "Phi"
type textarea "x"
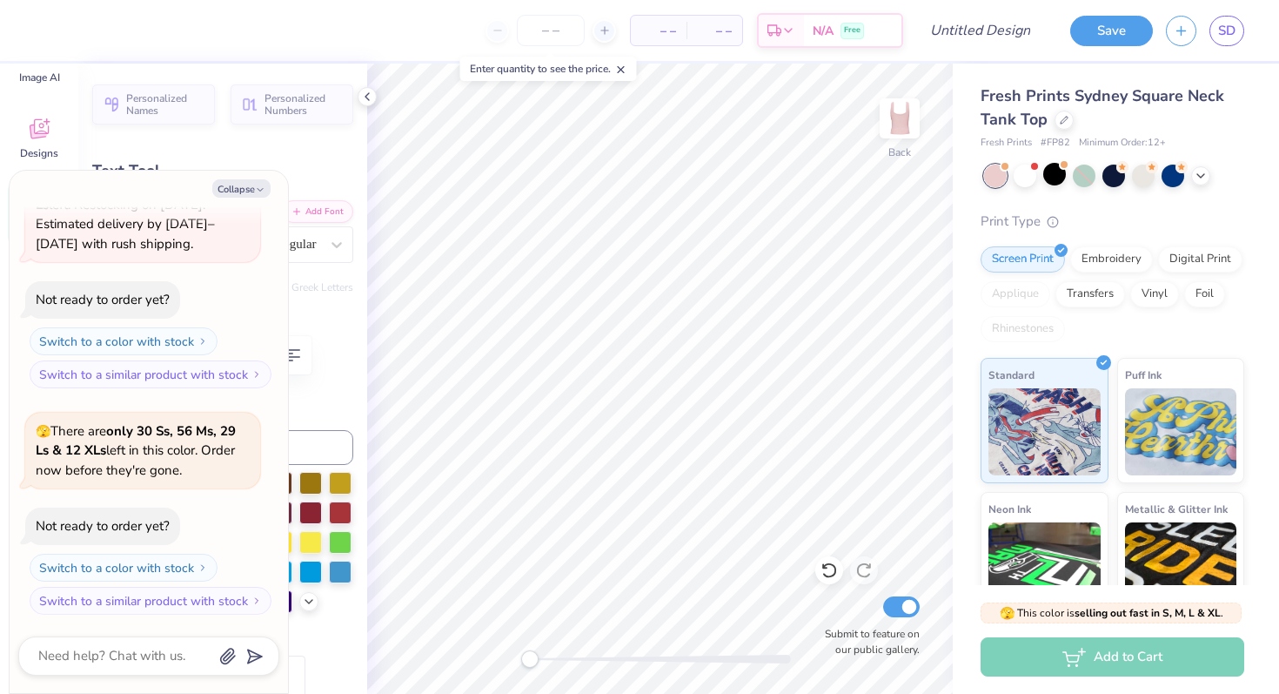
type input "1.65"
type input "0.27"
type input "7.48"
type textarea "x"
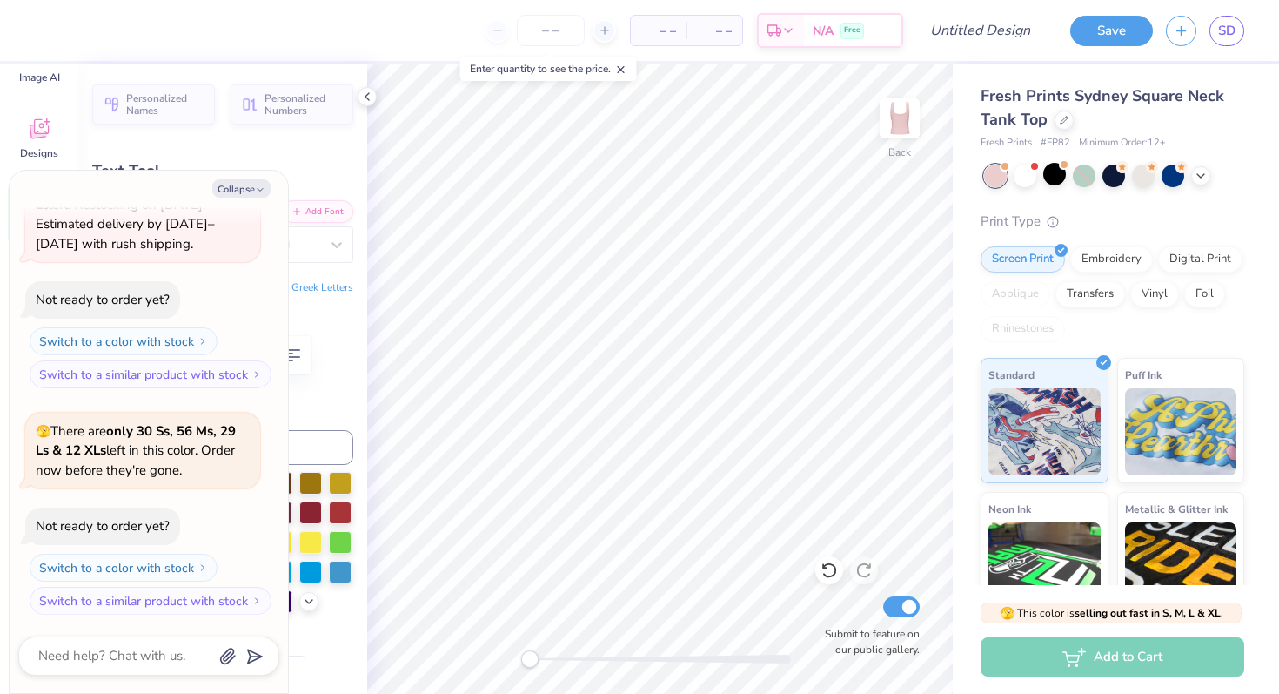
type textarea "EST."
type textarea "x"
type textarea "EST. 1"
type textarea "x"
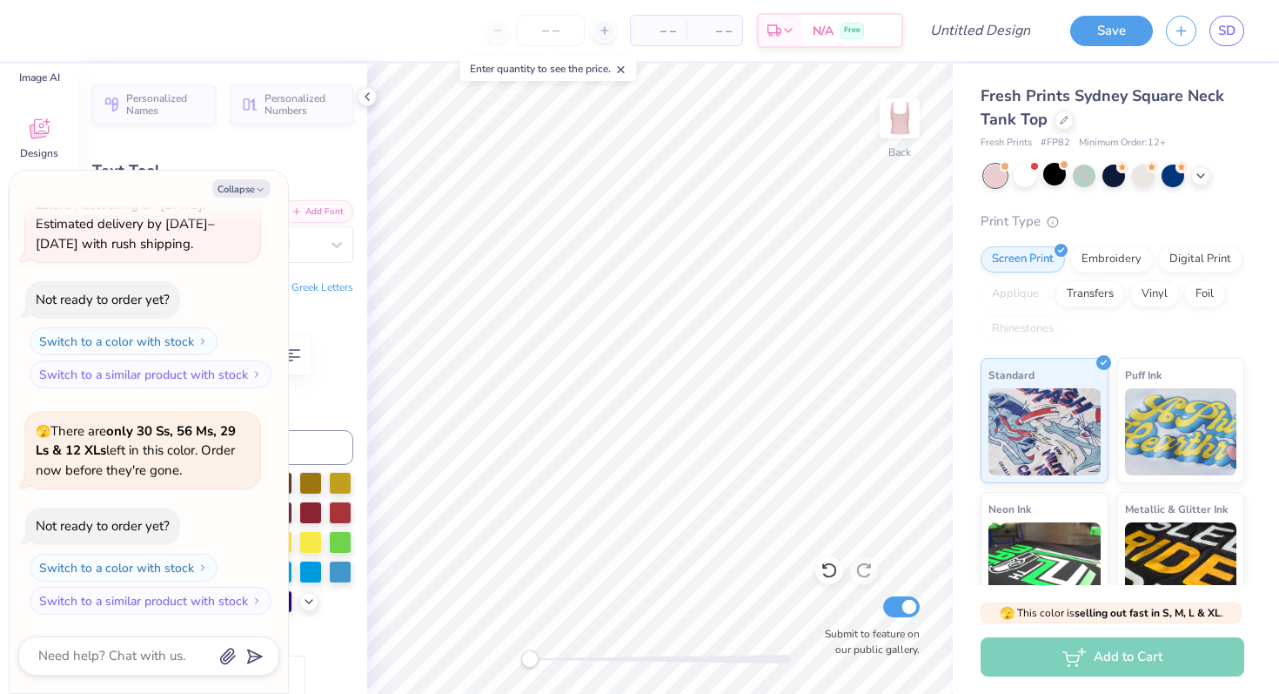
type textarea "EST. 18"
type textarea "x"
type textarea "EST. 187"
type textarea "x"
type textarea "EST. 1872"
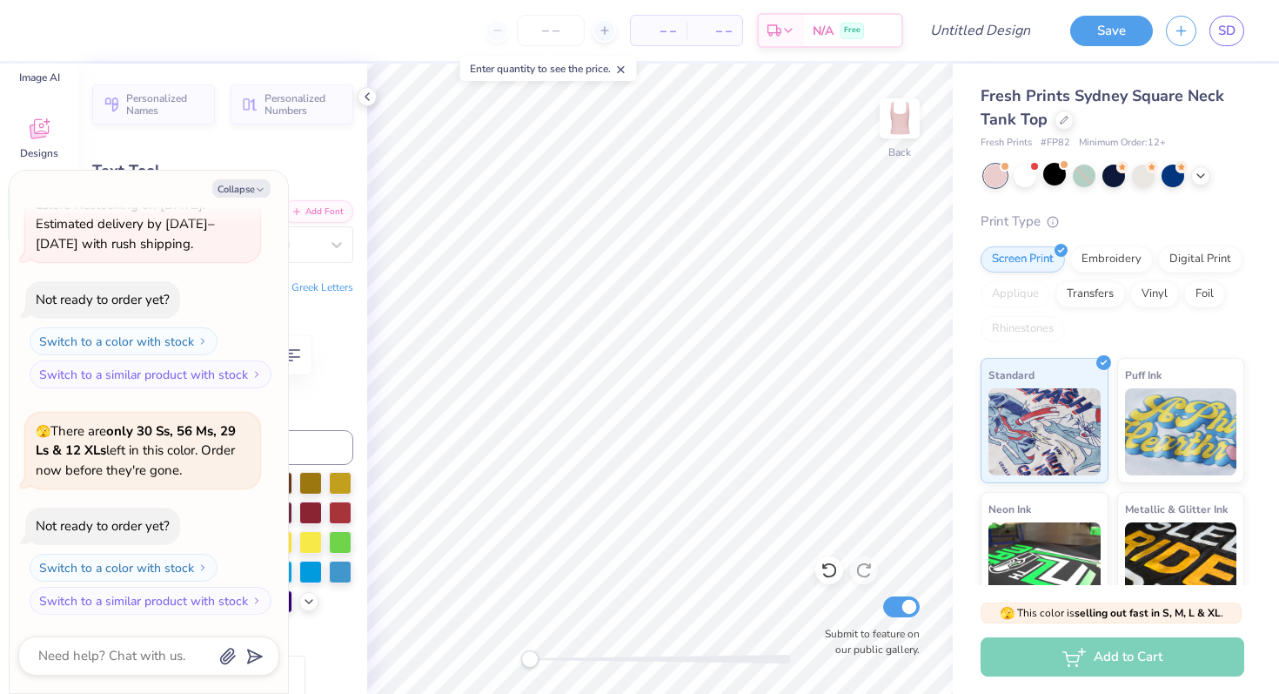
scroll to position [0, 2]
type textarea "x"
type input "2.18"
type input "1.12"
type input "5.90"
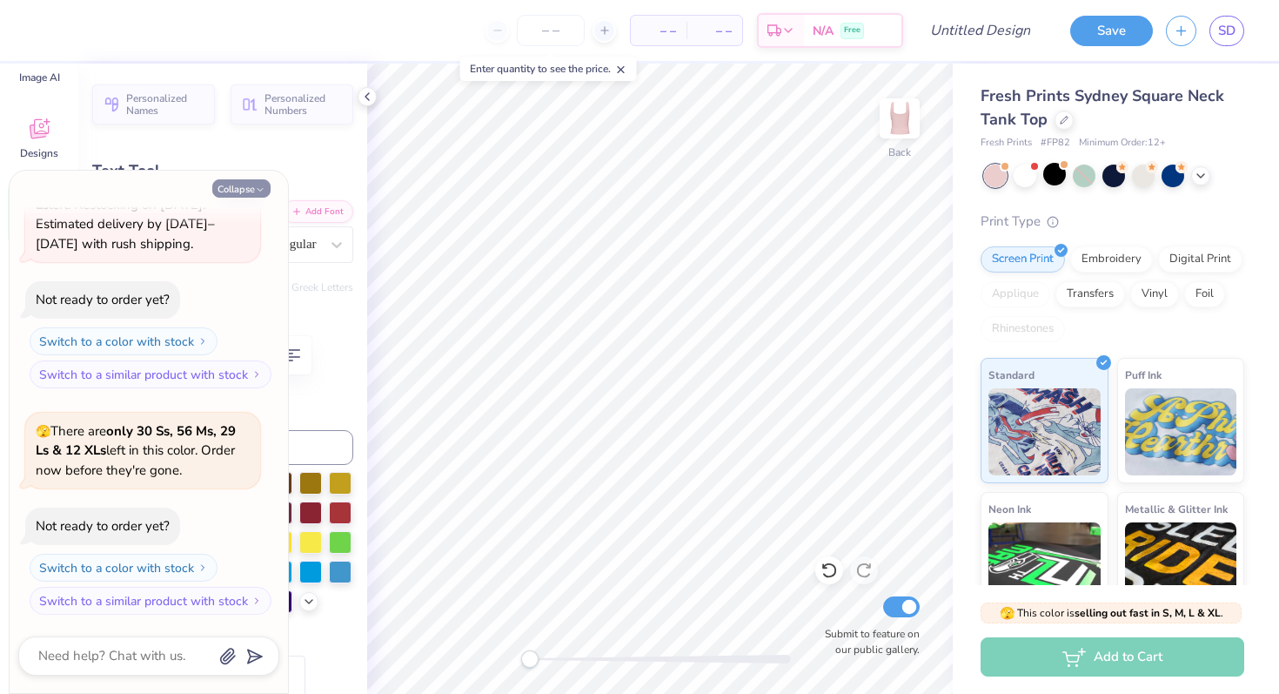
click at [247, 191] on button "Collapse" at bounding box center [241, 188] width 58 height 18
type textarea "x"
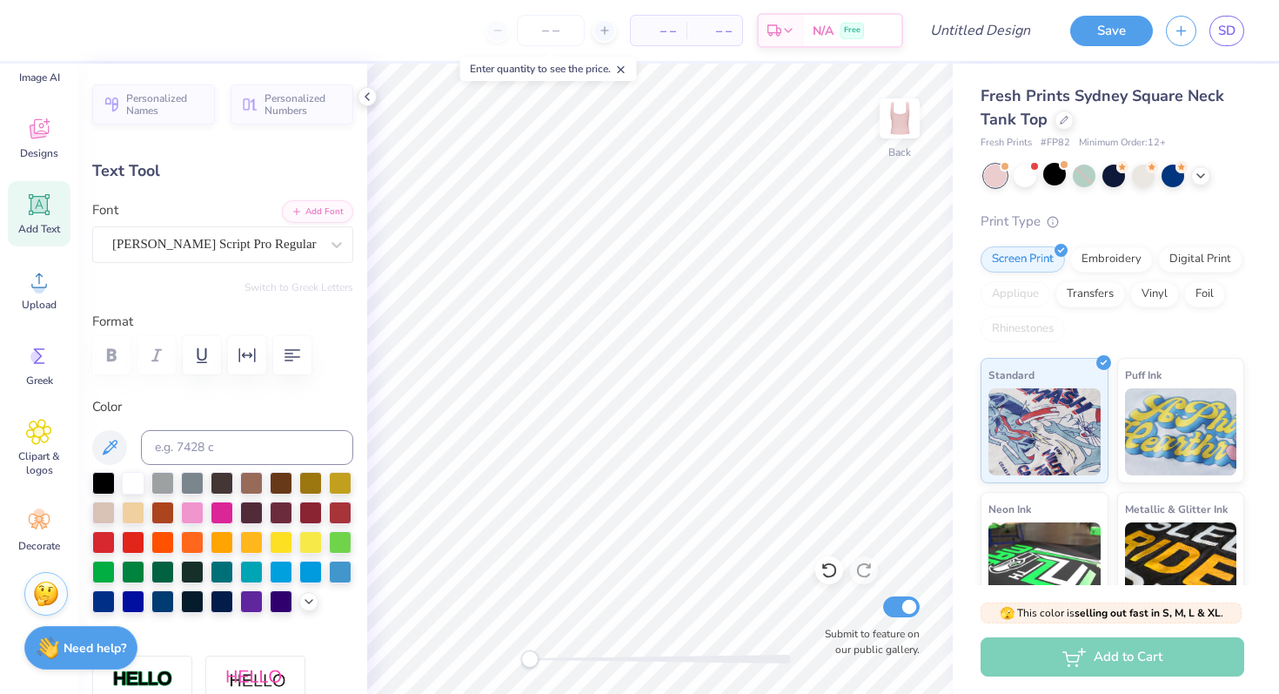
click at [206, 402] on label "Color" at bounding box center [222, 407] width 261 height 20
type input "5.60"
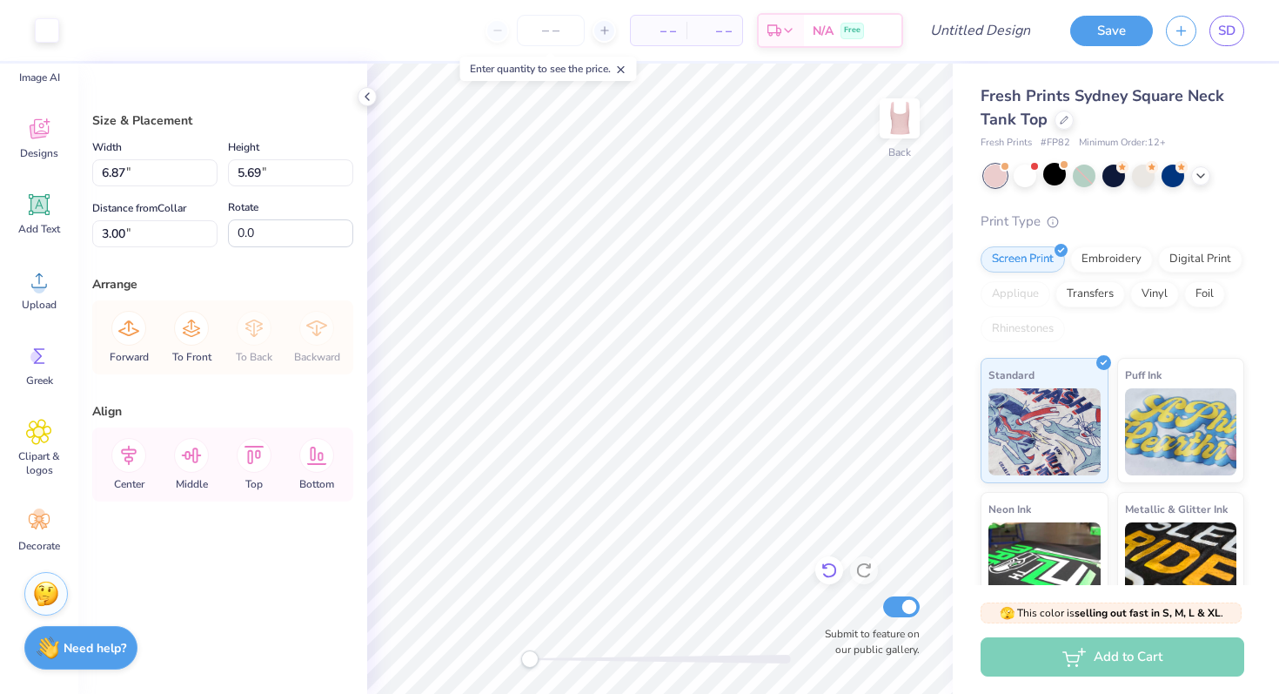
type input "1.81"
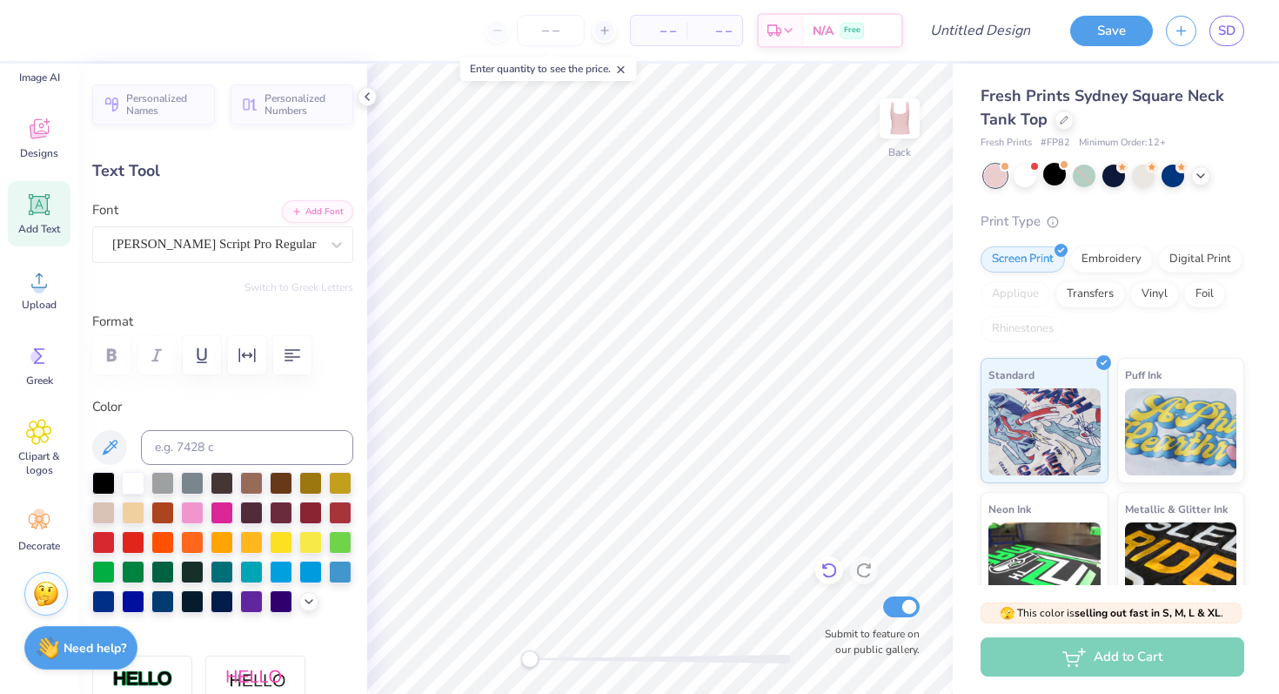
type input "2.18"
type input "1.12"
type input "4.97"
type input "3.42"
type input "1.52"
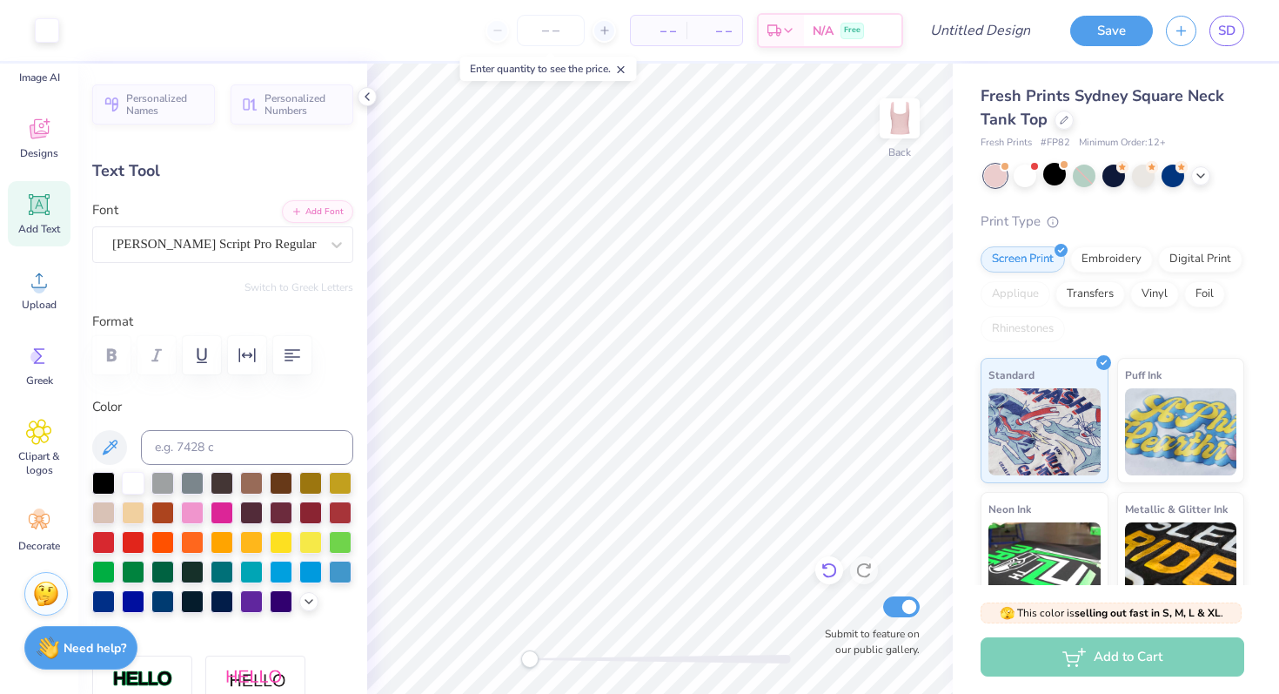
type input "2.79"
click at [910, 105] on img at bounding box center [900, 119] width 70 height 70
click at [910, 105] on img at bounding box center [899, 118] width 35 height 35
type input "1.64"
type input "0.26"
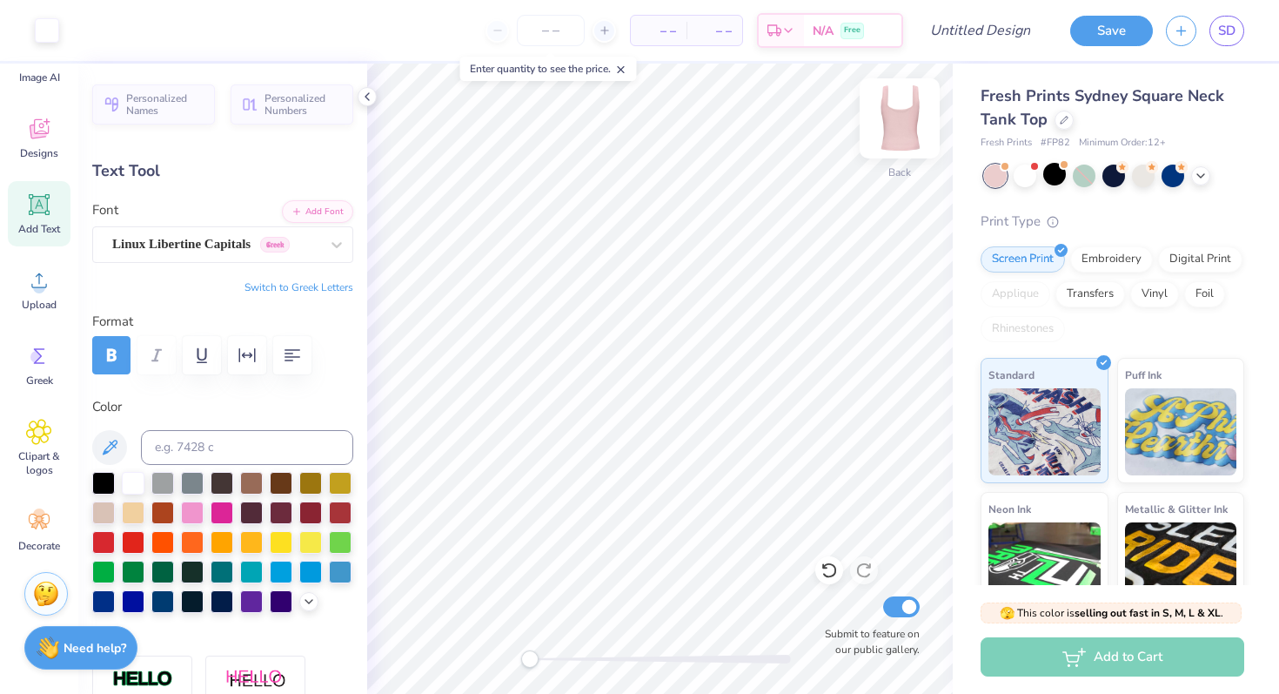
type input "7.50"
click at [1044, 664] on div "Add to Cart" at bounding box center [1113, 656] width 264 height 39
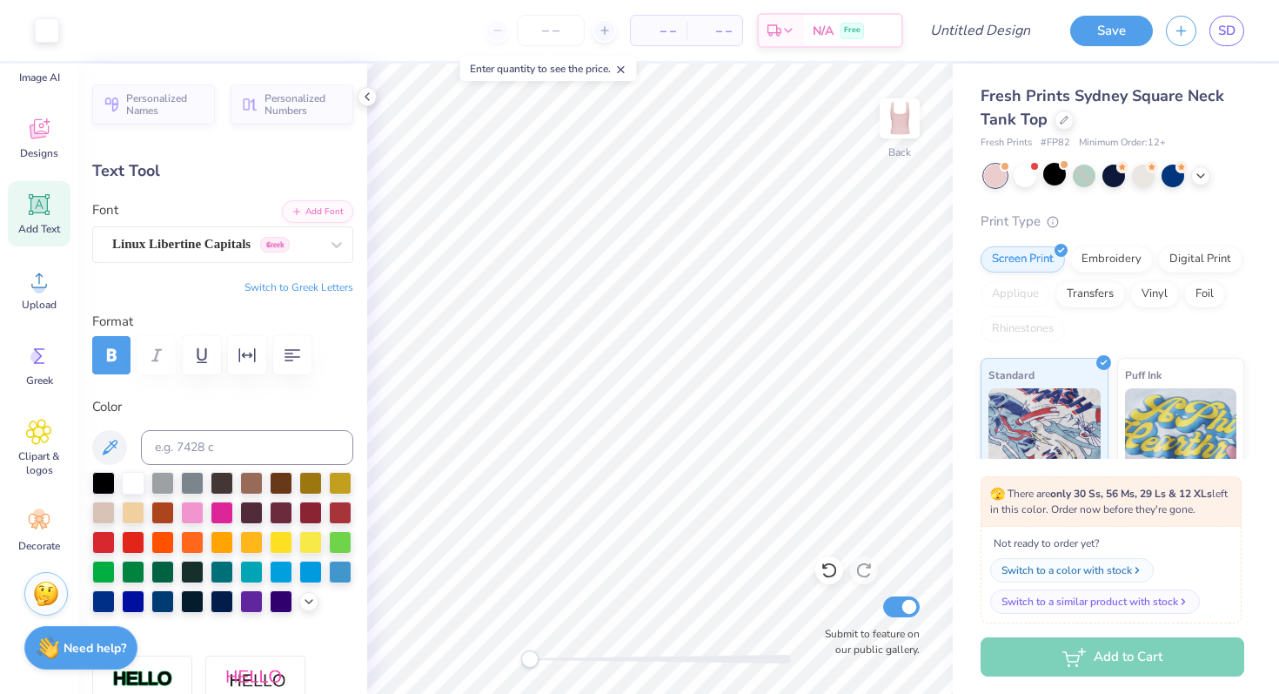
click at [1123, 500] on span "🫣 There are only 30 Ss, 56 Ms, 29 Ls & 12 XLs left in this color. Order now bef…" at bounding box center [1111, 501] width 242 height 31
click at [1123, 503] on span "🫣 There are only 30 Ss, 56 Ms, 29 Ls & 12 XLs left in this color. Order now bef…" at bounding box center [1111, 501] width 242 height 31
click at [1090, 493] on strong "only 30 Ss, 56 Ms, 29 Ls & 12 XLs" at bounding box center [1131, 493] width 162 height 14
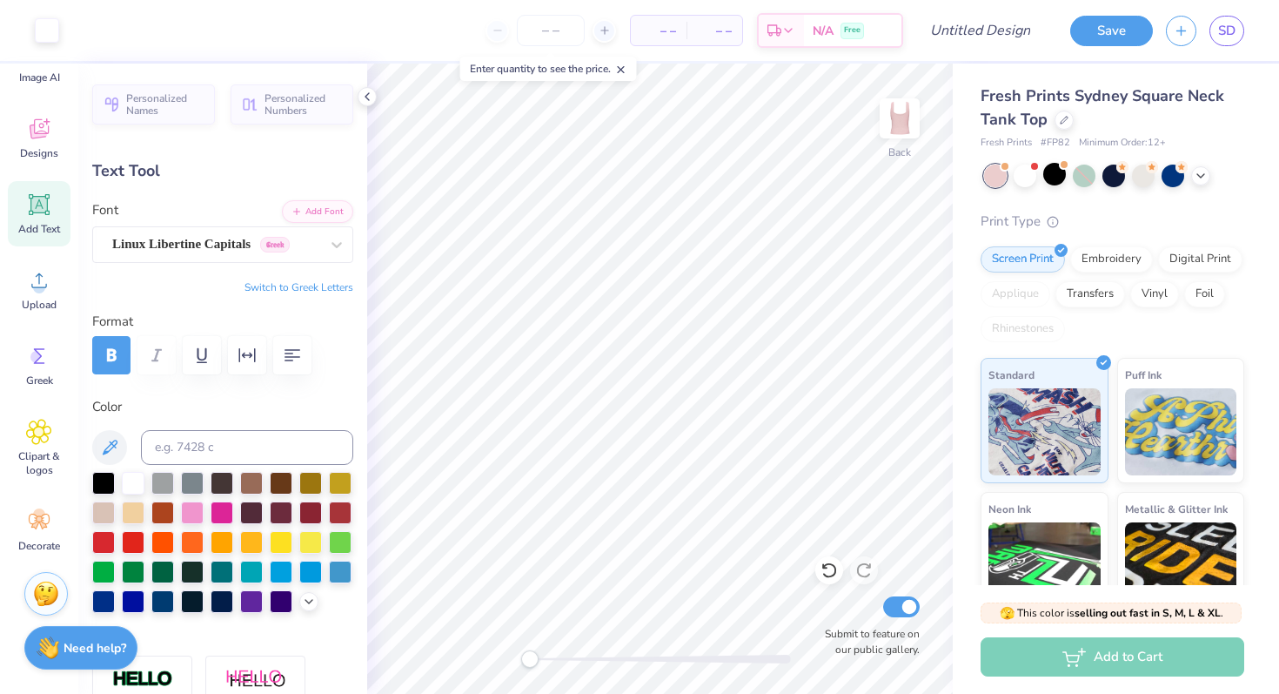
click at [1117, 654] on div "Add to Cart" at bounding box center [1113, 656] width 264 height 39
type input "3.42"
type input "1.52"
type input "2.79"
click at [1007, 261] on div "Screen Print" at bounding box center [1023, 257] width 84 height 26
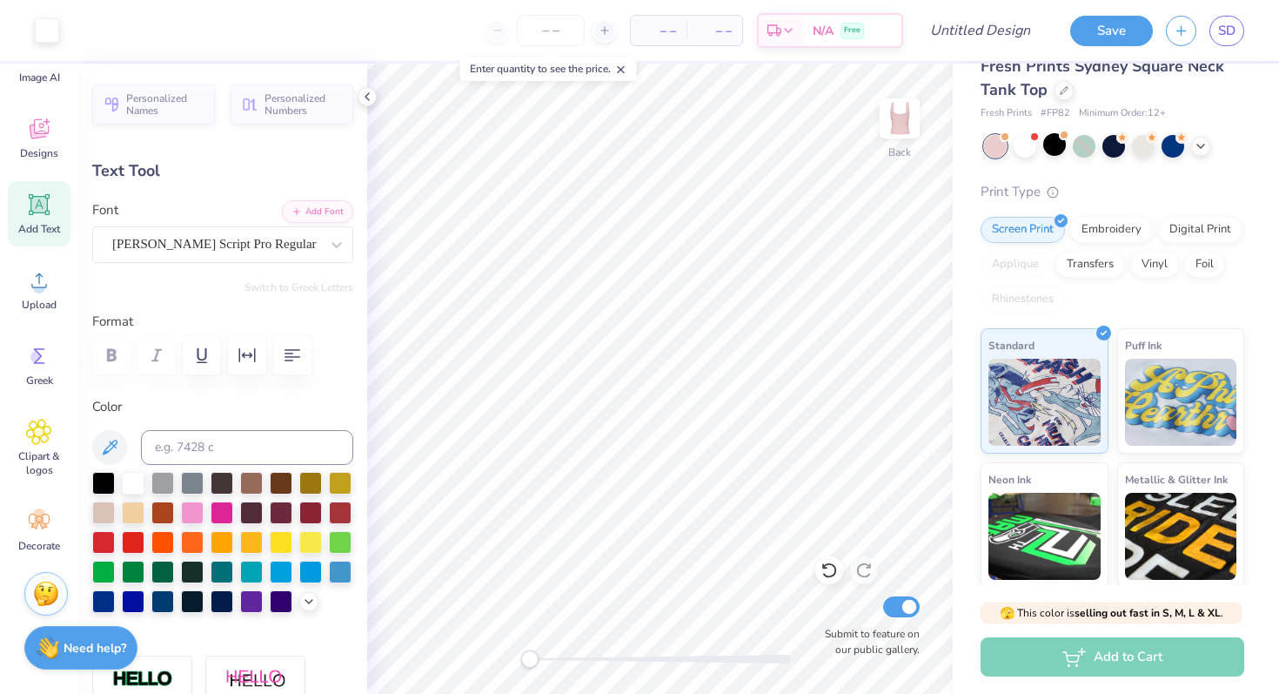
scroll to position [0, 0]
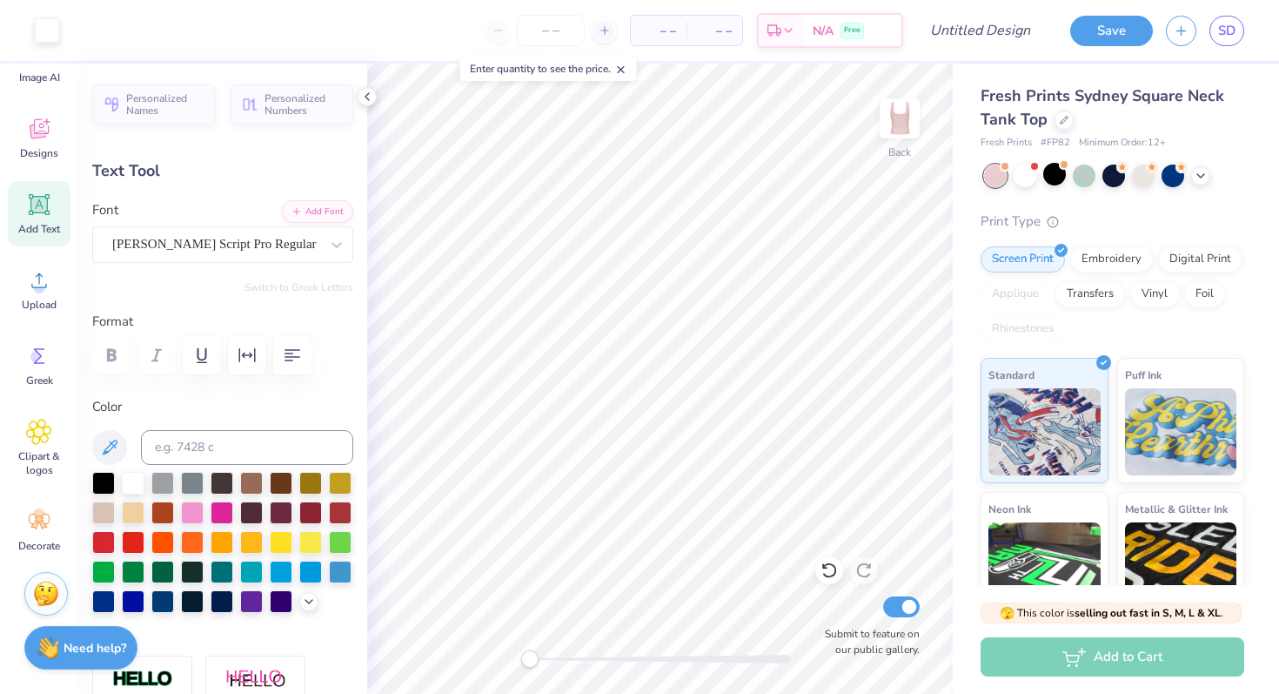
click at [1116, 119] on div "Fresh Prints Sydney Square Neck Tank Top" at bounding box center [1113, 107] width 264 height 47
click at [367, 95] on icon at bounding box center [367, 97] width 14 height 14
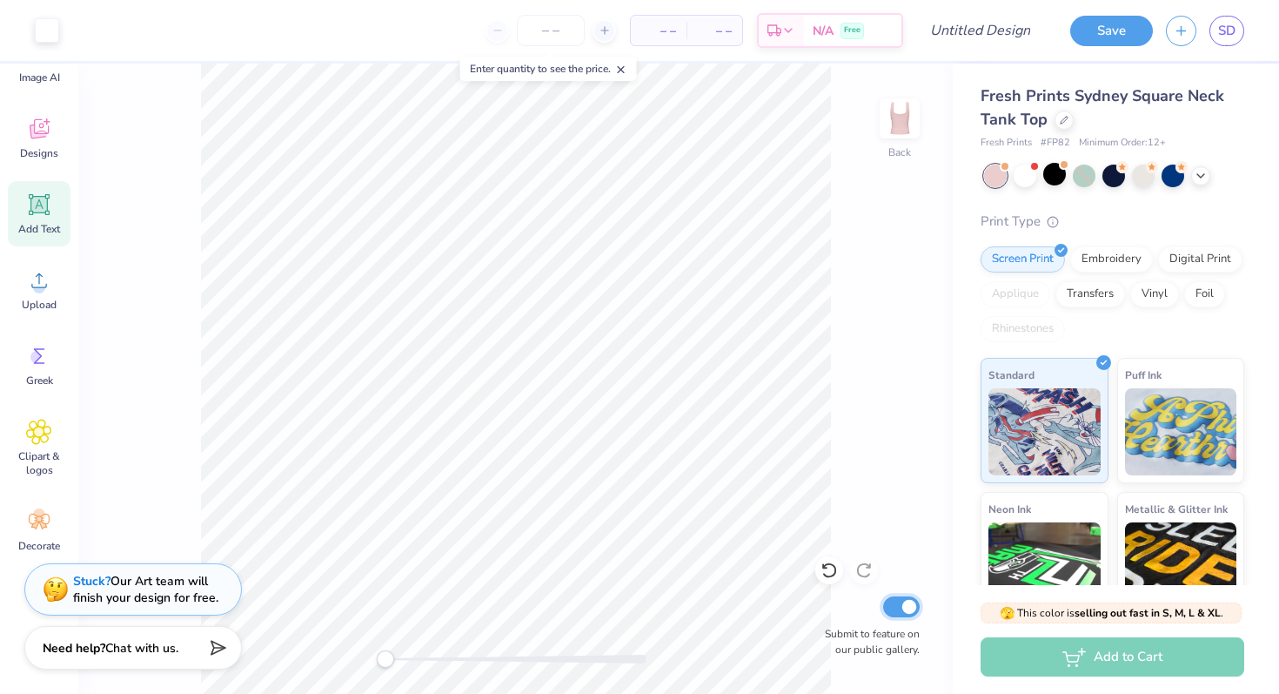
click at [918, 608] on input "Submit to feature on our public gallery." at bounding box center [901, 606] width 37 height 21
checkbox input "false"
click at [1031, 661] on div "Add to Cart" at bounding box center [1113, 656] width 264 height 39
click at [1016, 27] on input "Design Title" at bounding box center [1001, 30] width 85 height 35
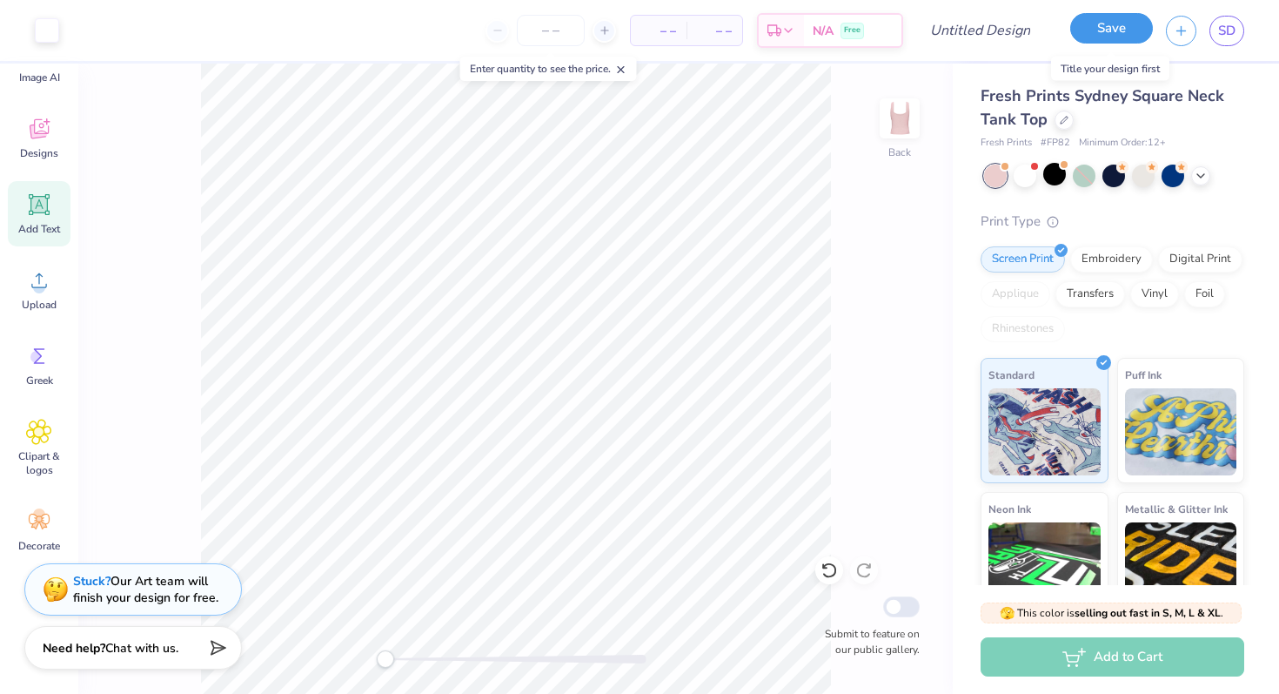
click at [1096, 34] on button "Save" at bounding box center [1111, 28] width 83 height 30
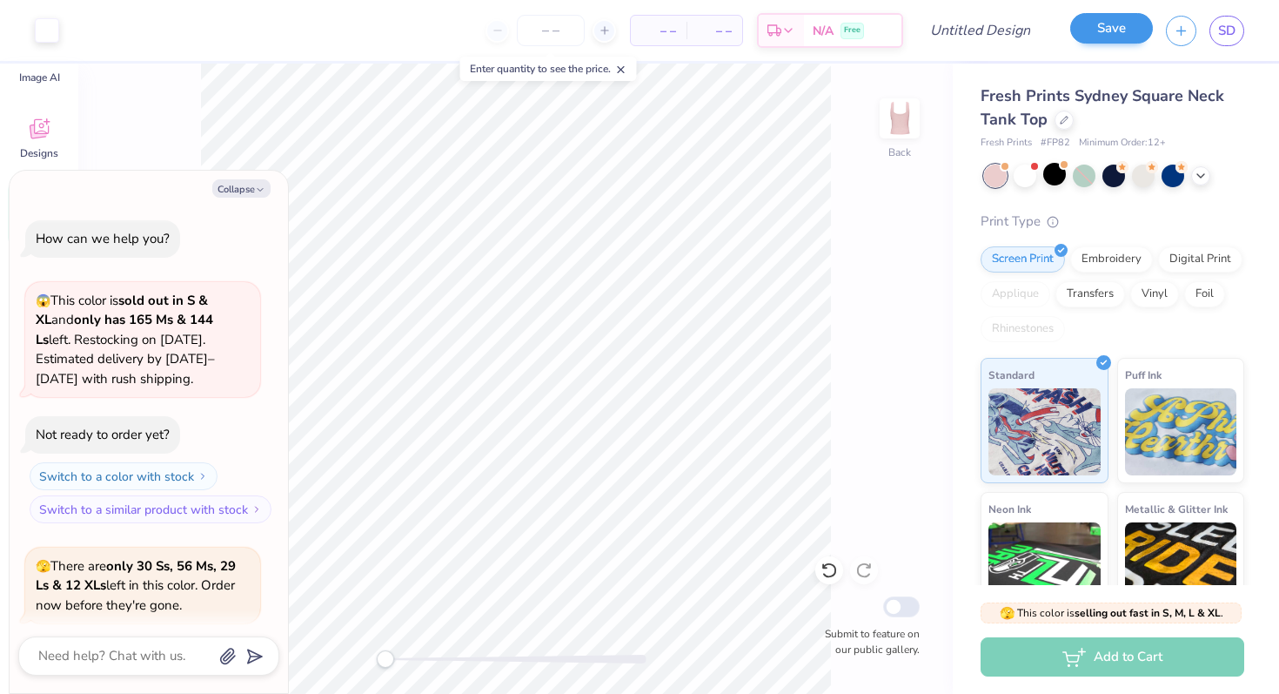
scroll to position [183, 0]
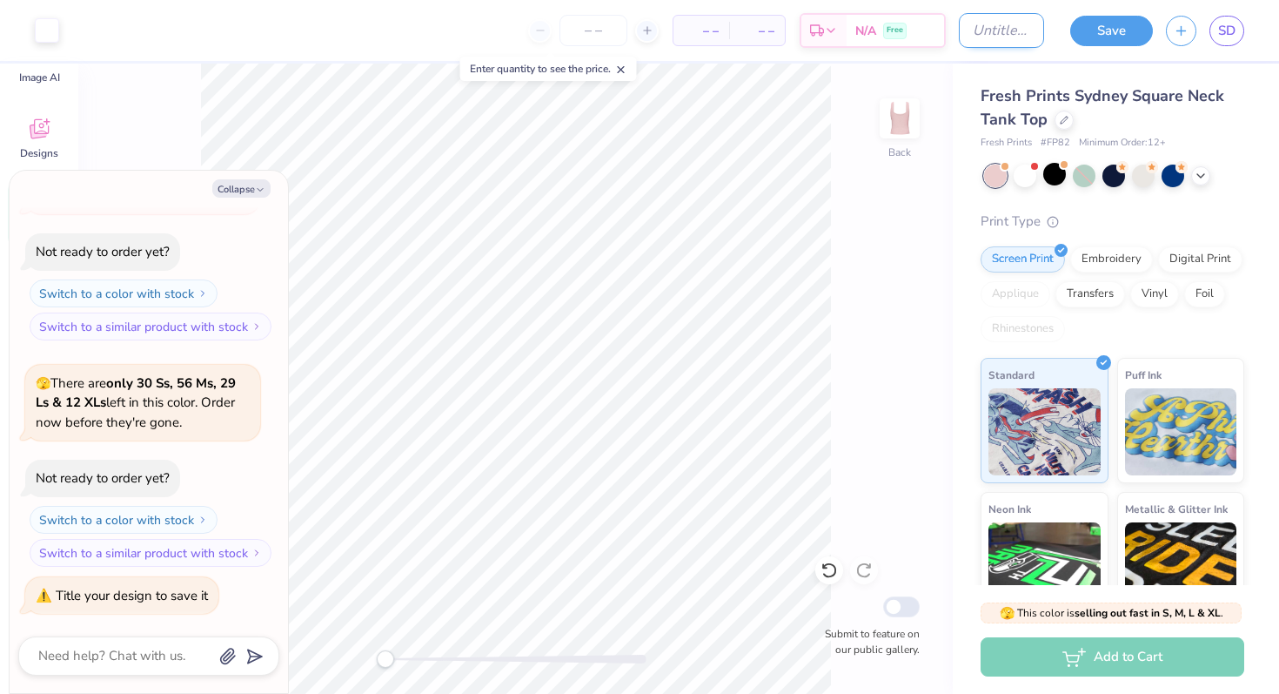
type textarea "x"
click at [974, 32] on input "Design Title" at bounding box center [1001, 30] width 85 height 35
type input "h"
type textarea "x"
type input "he"
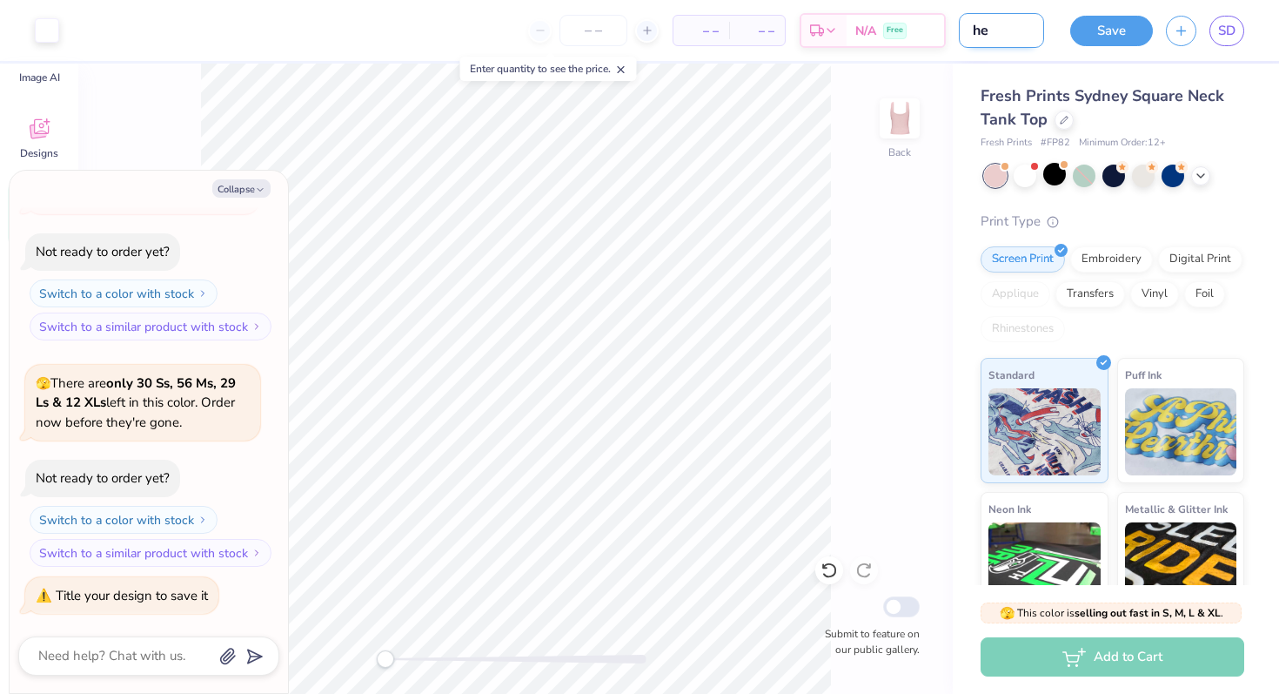
type textarea "x"
type input "hea"
type textarea "x"
type input "hear"
type textarea "x"
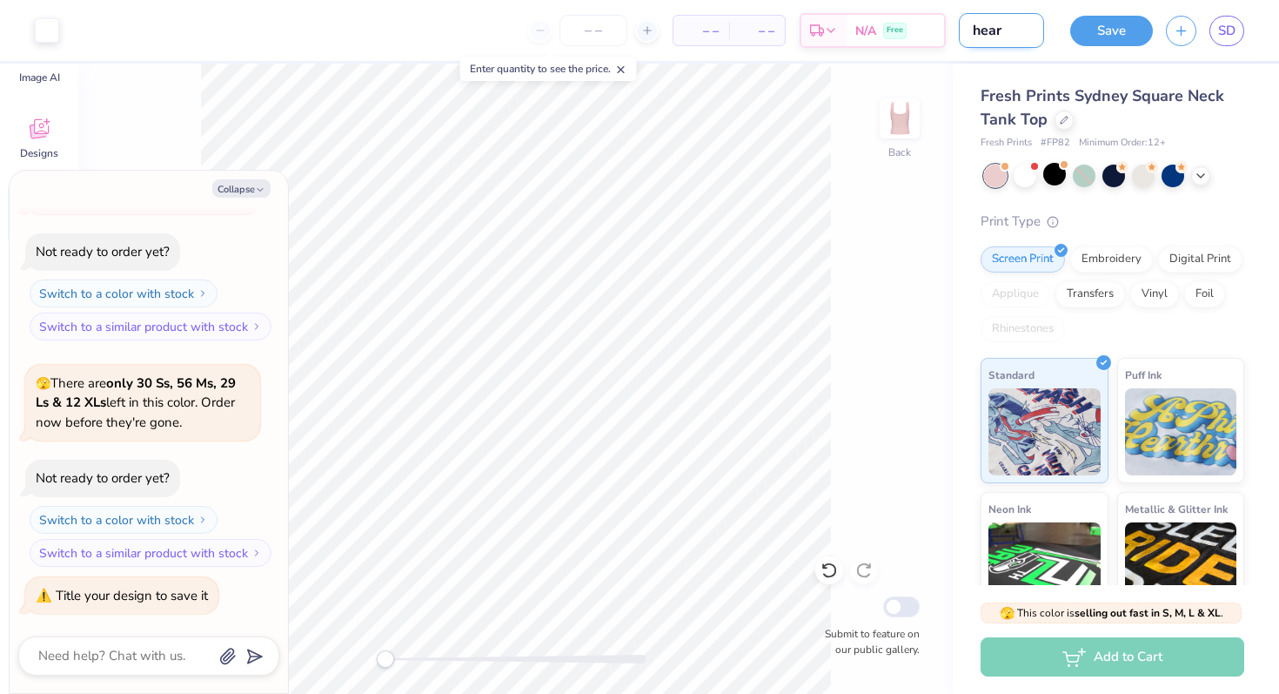
type input "heart"
type textarea "x"
type input "heart"
click at [1090, 31] on button "Save" at bounding box center [1111, 28] width 83 height 30
click at [1076, 658] on div "Add to Cart" at bounding box center [1113, 656] width 264 height 39
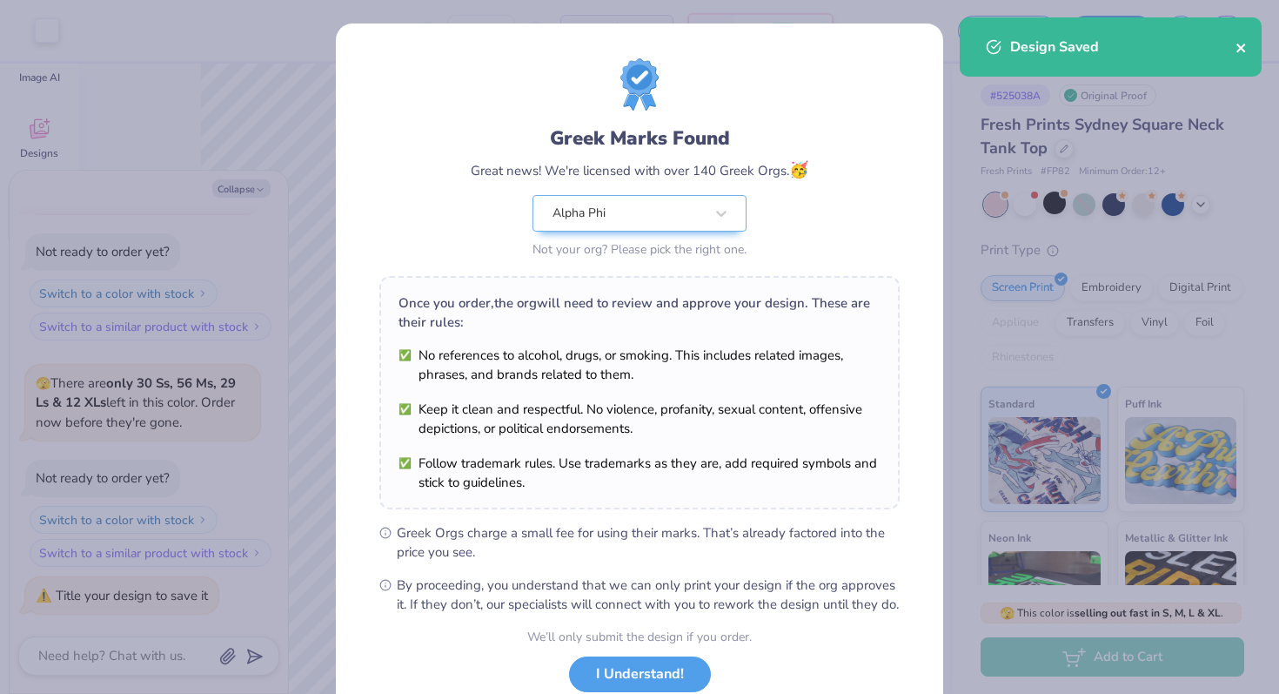
click at [1241, 50] on icon "close" at bounding box center [1241, 48] width 9 height 9
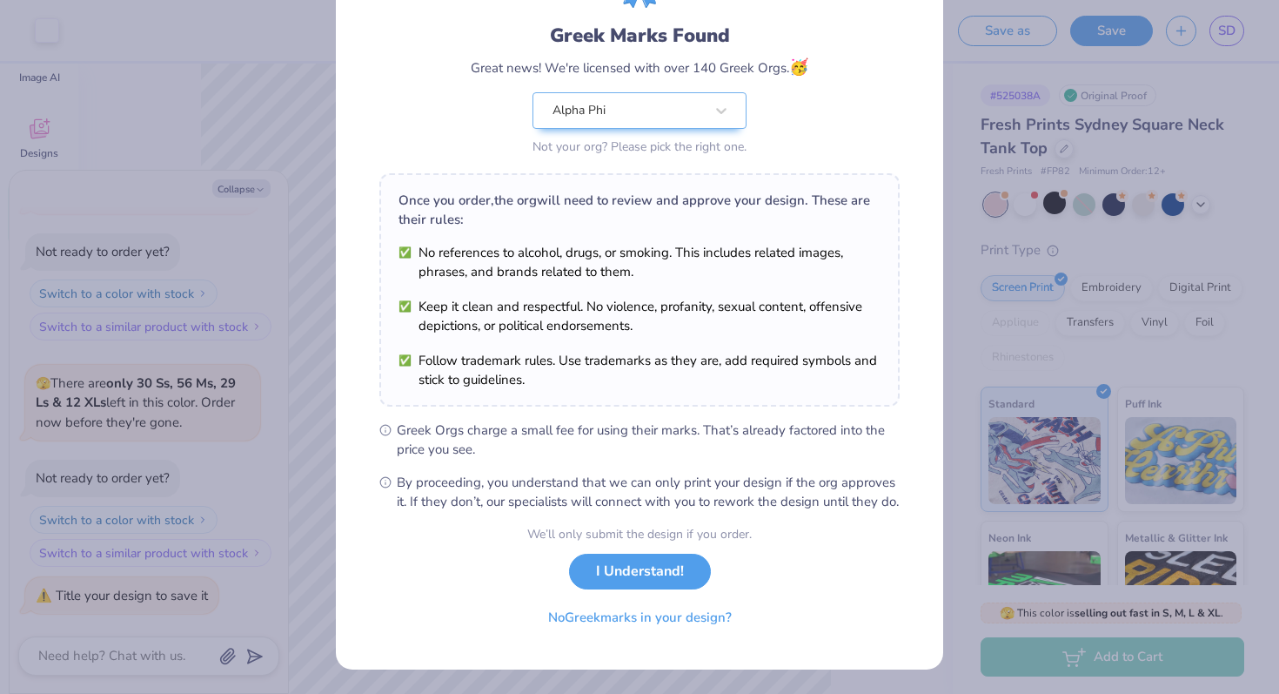
scroll to position [121, 0]
click at [599, 612] on button "No Greek marks in your design?" at bounding box center [639, 613] width 213 height 36
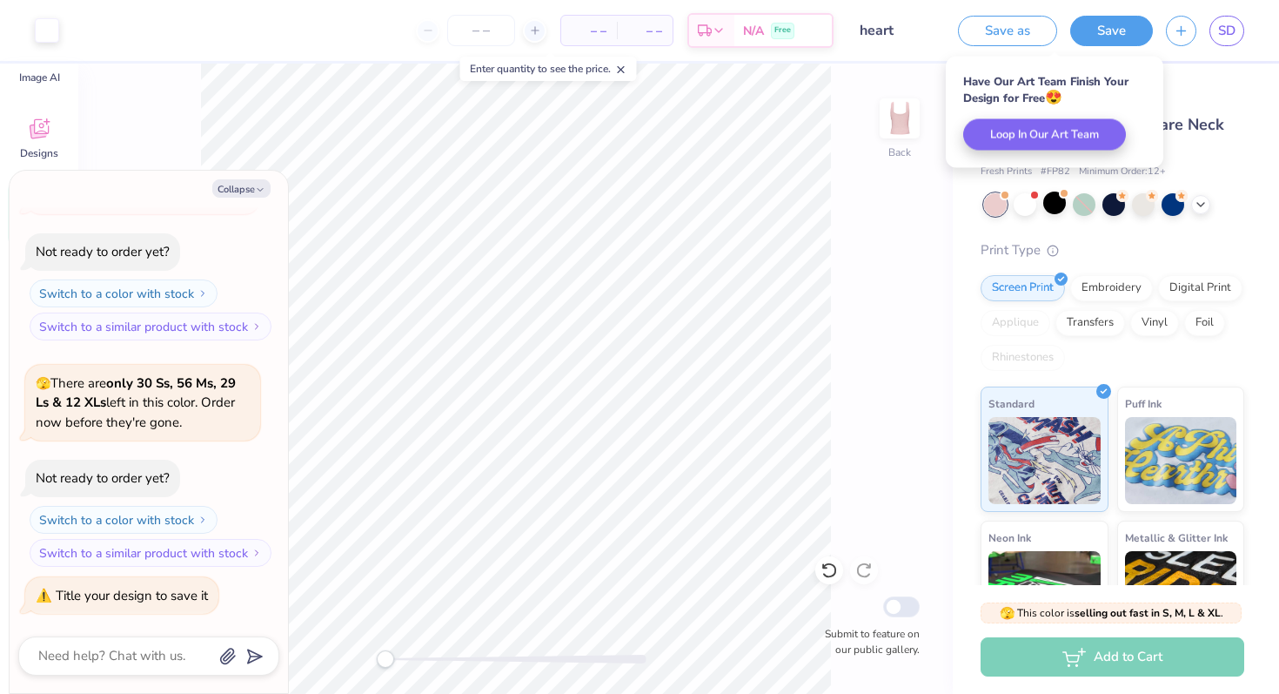
scroll to position [0, 0]
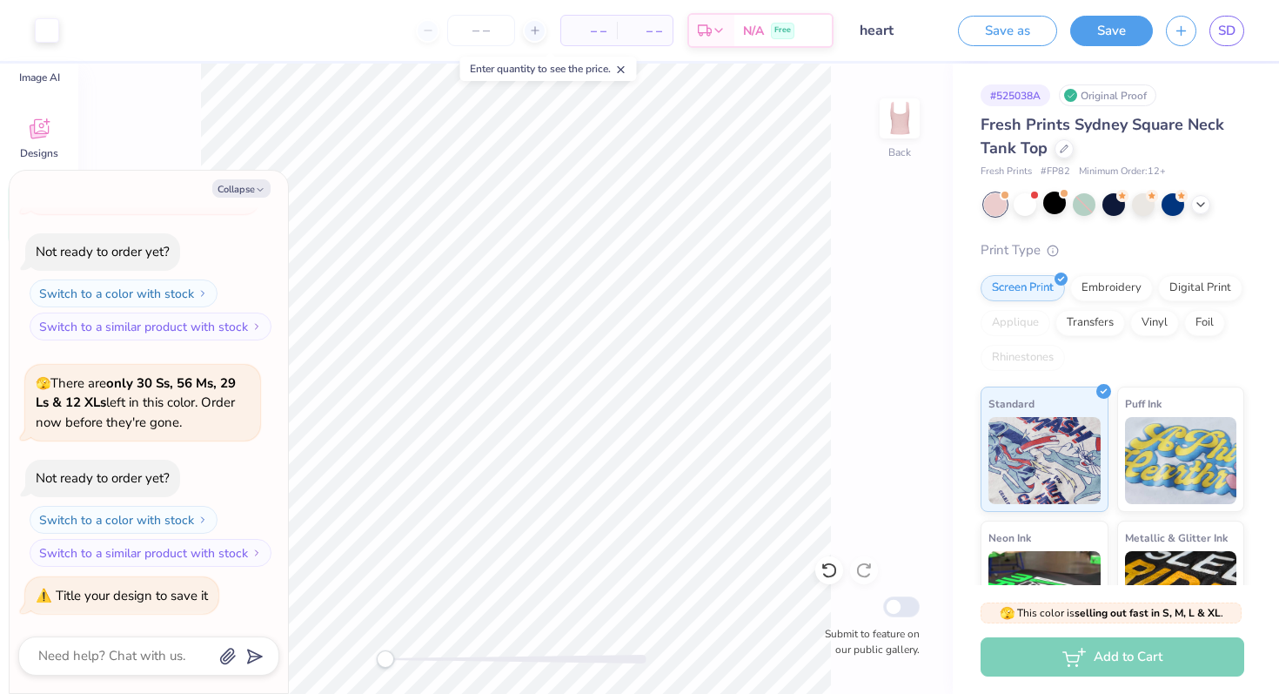
click at [1148, 646] on div "Add to Cart" at bounding box center [1113, 656] width 264 height 39
click at [1123, 26] on button "Save" at bounding box center [1111, 28] width 83 height 30
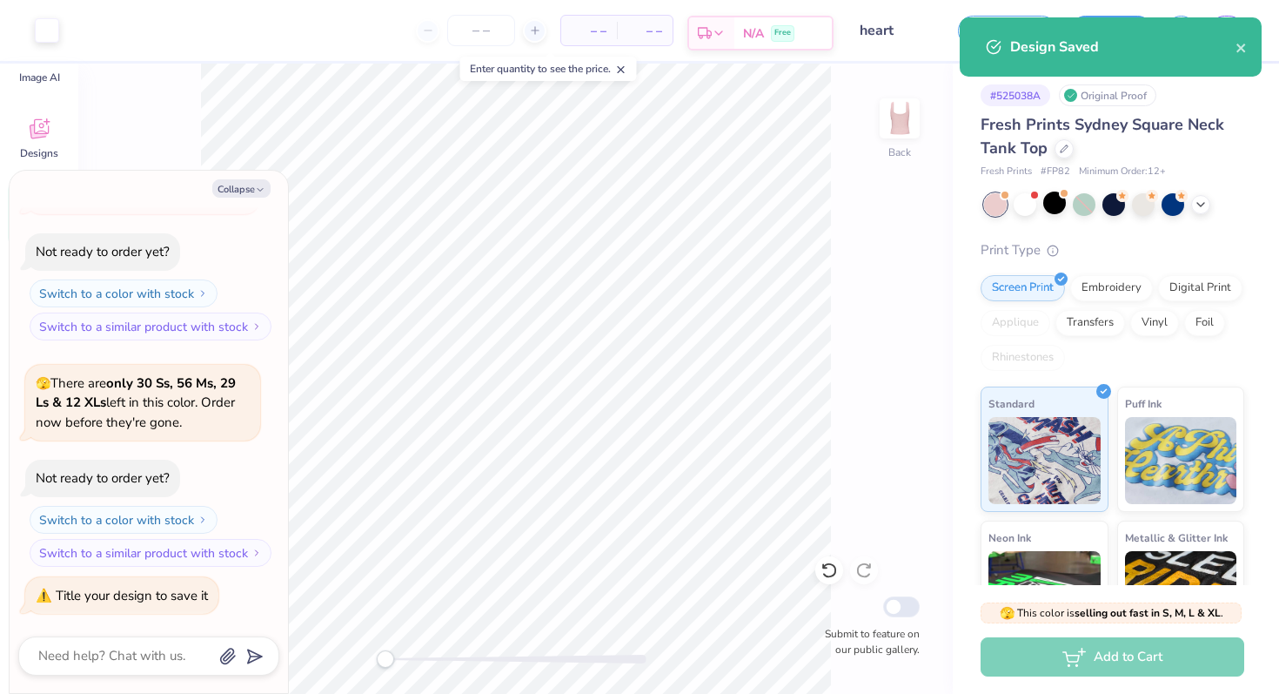
click at [814, 28] on div "N/A Free" at bounding box center [782, 32] width 97 height 31
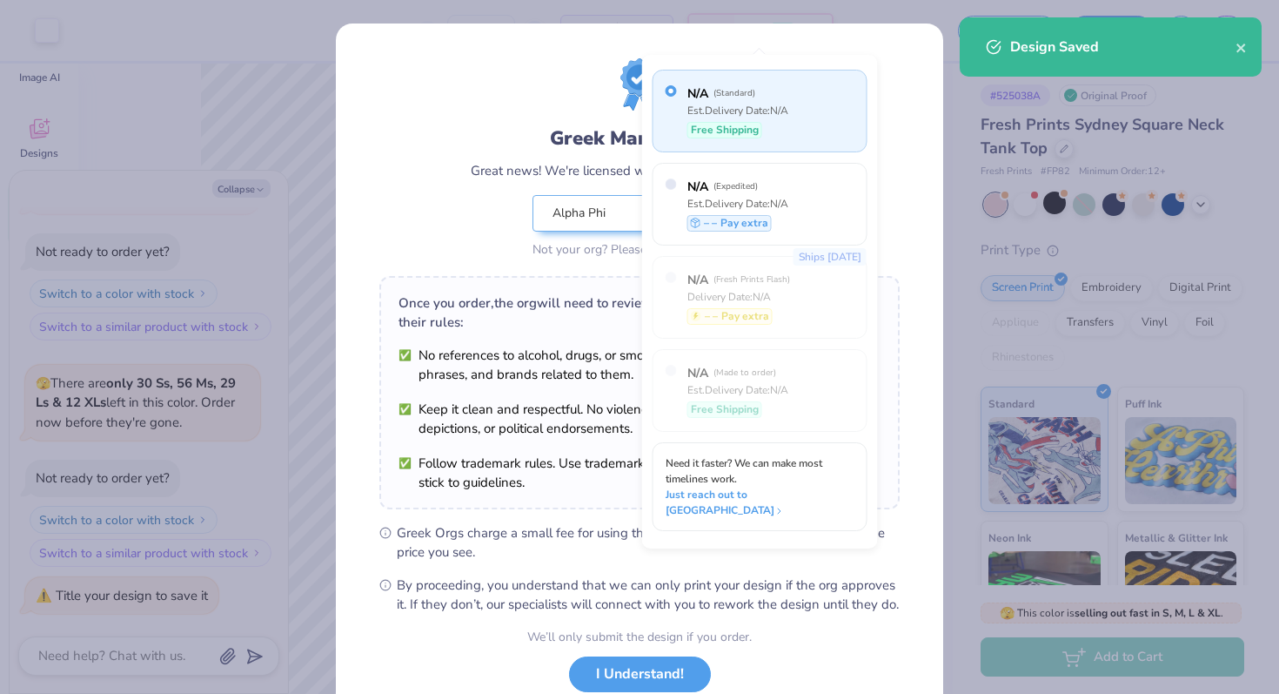
click at [572, 251] on div "Not your org? Please pick the right one." at bounding box center [640, 249] width 214 height 18
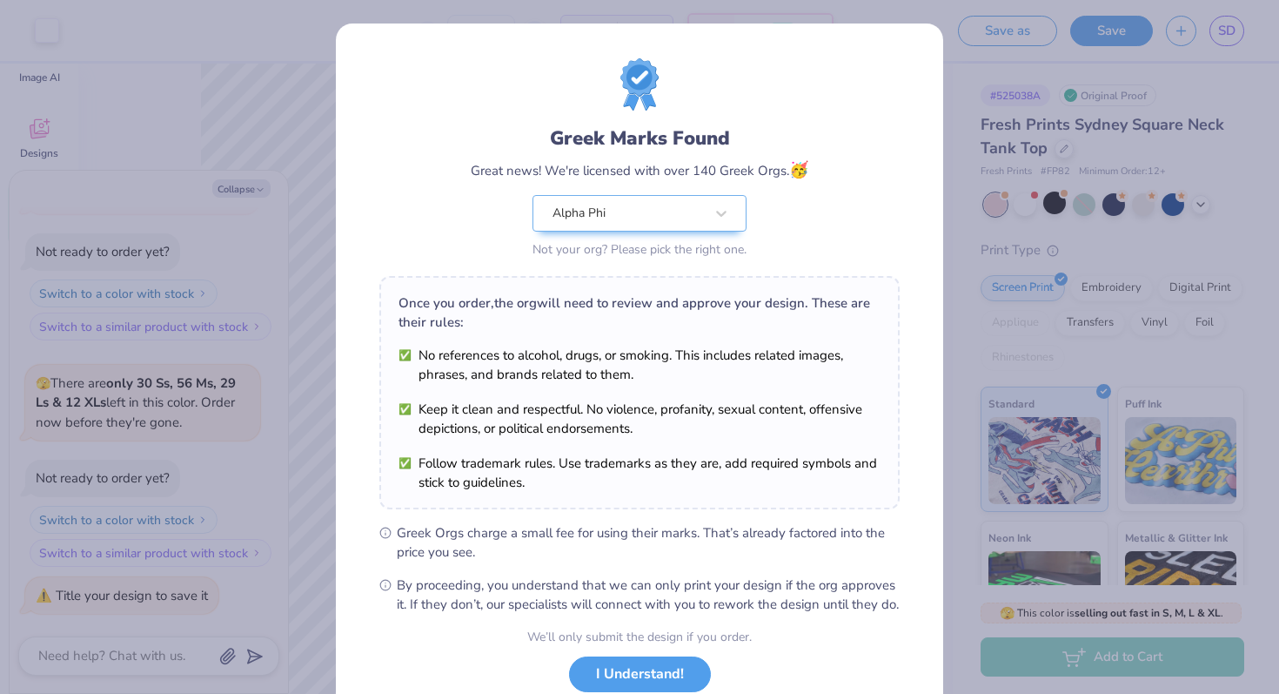
scroll to position [121, 0]
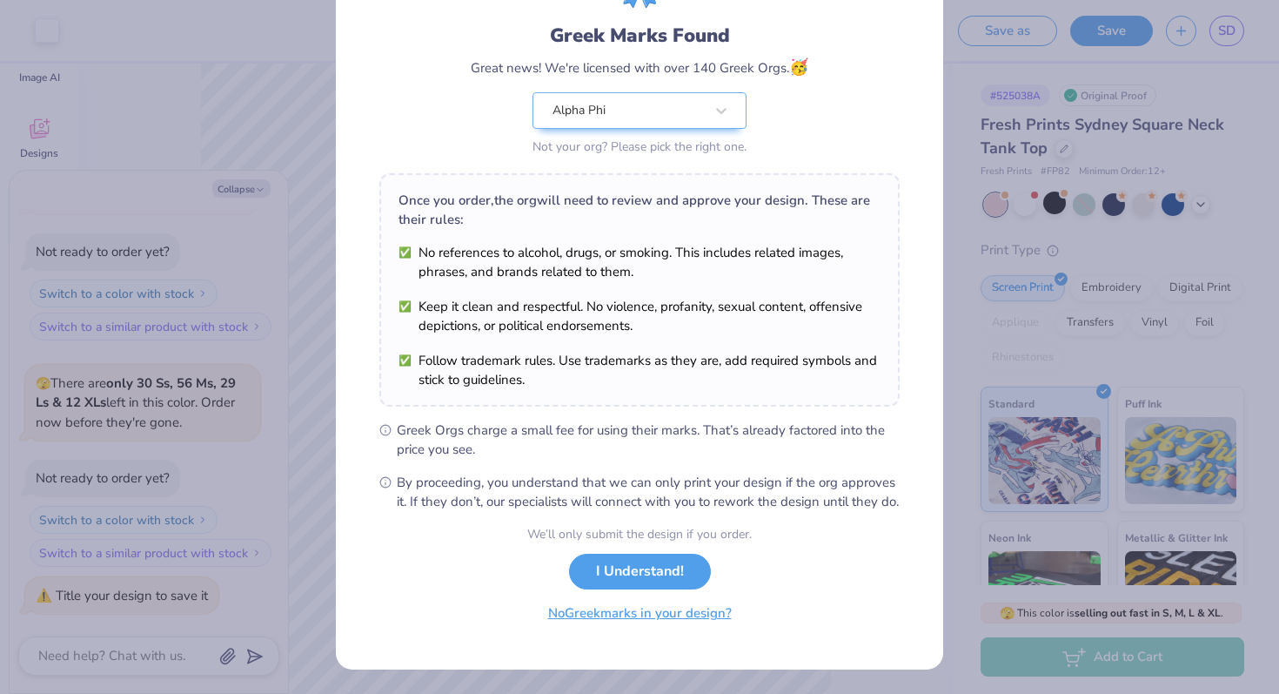
click at [580, 627] on button "No Greek marks in your design?" at bounding box center [639, 613] width 213 height 36
type textarea "x"
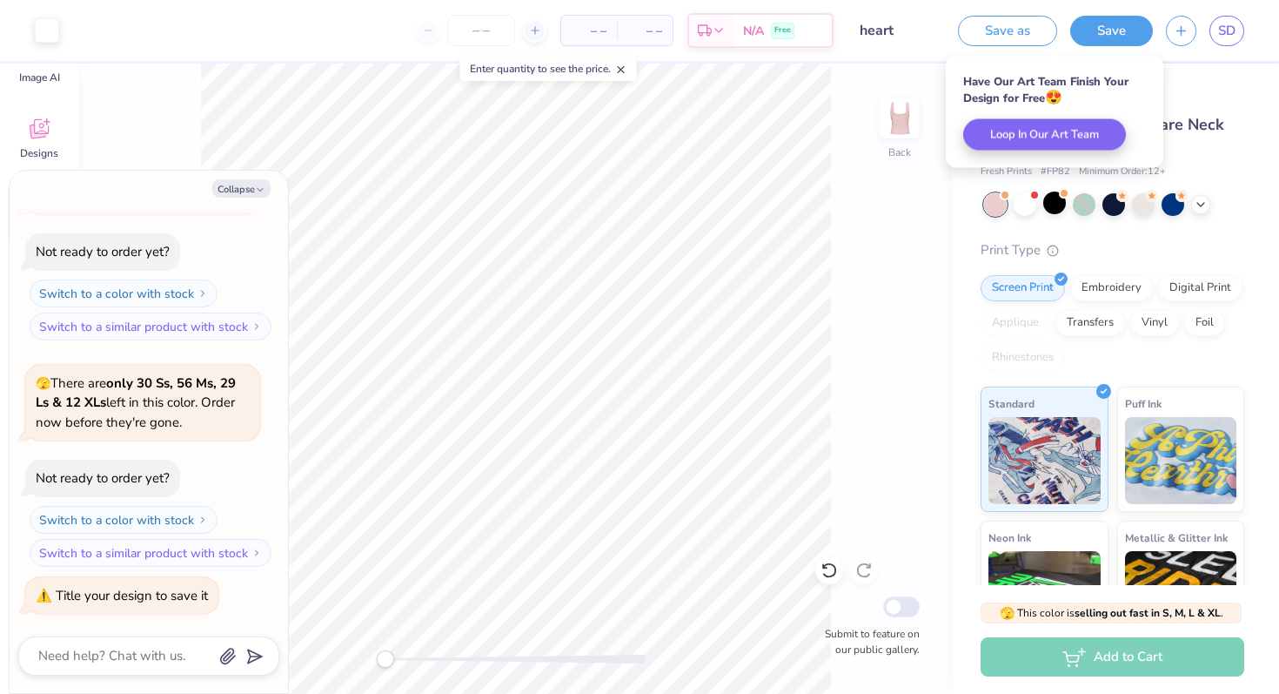
scroll to position [0, 0]
click at [1214, 40] on link "SD" at bounding box center [1227, 31] width 35 height 30
